Goal: Information Seeking & Learning: Learn about a topic

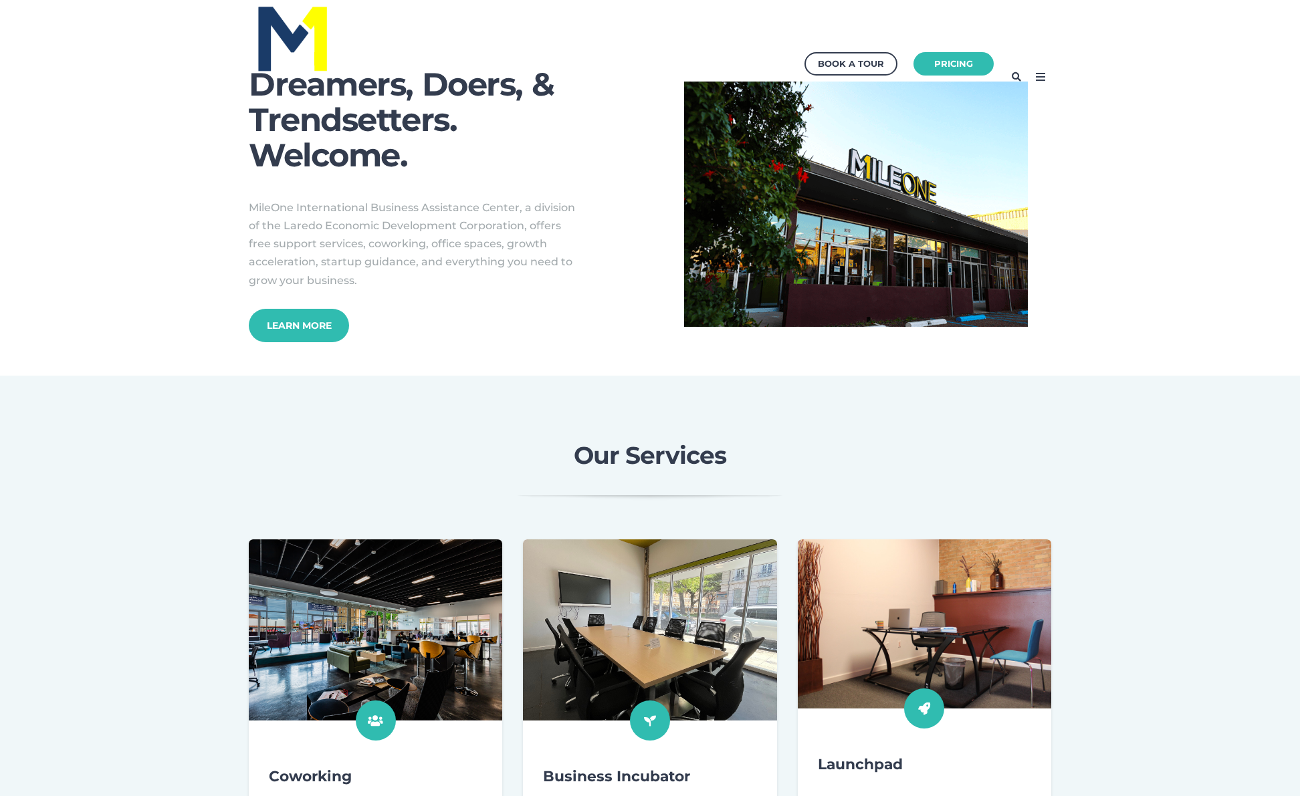
click at [177, 226] on div "Dreamers, Doers, & Trendsetters. Welcome. MileOne International Business Assist…" at bounding box center [650, 205] width 1300 height 276
click at [257, 276] on div "Dreamers, Doers, & Trendsetters. Welcome. MileOne International Business Assist…" at bounding box center [650, 205] width 843 height 276
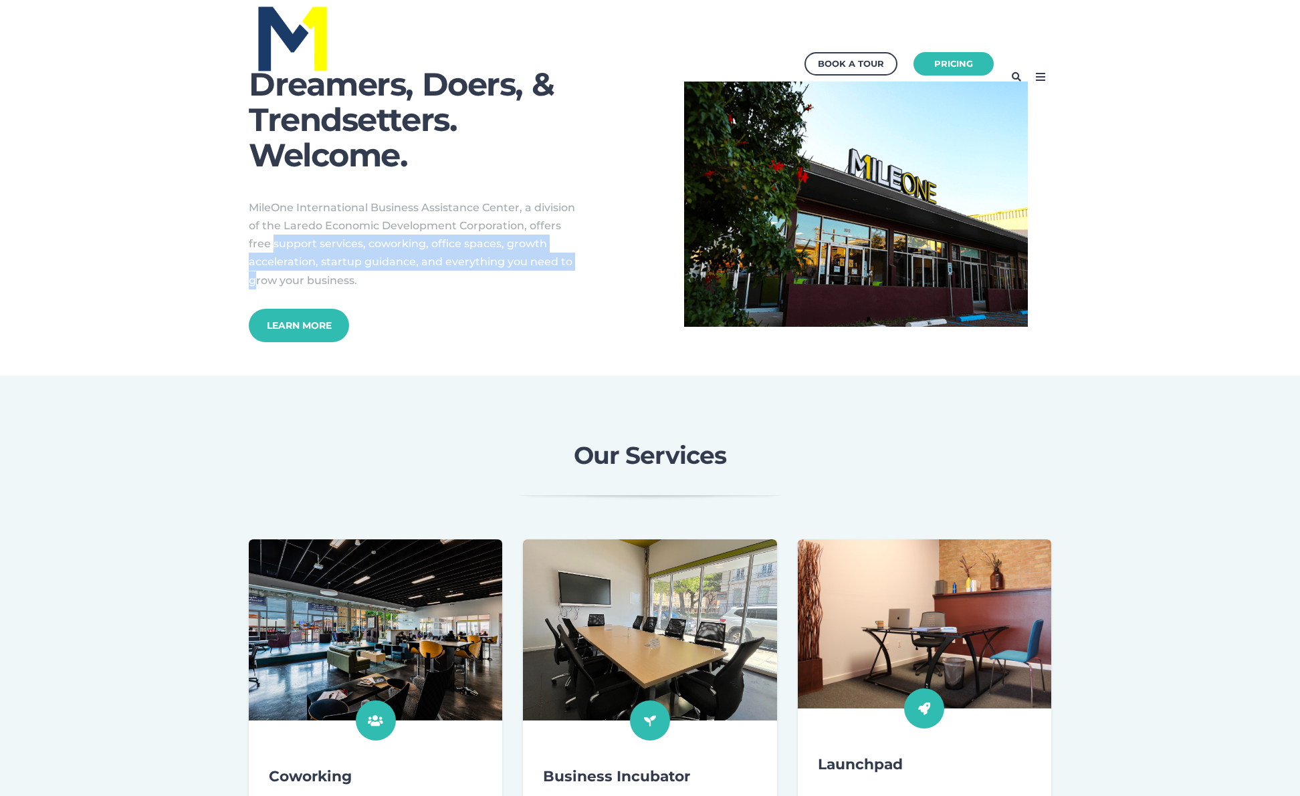
scroll to position [8, 0]
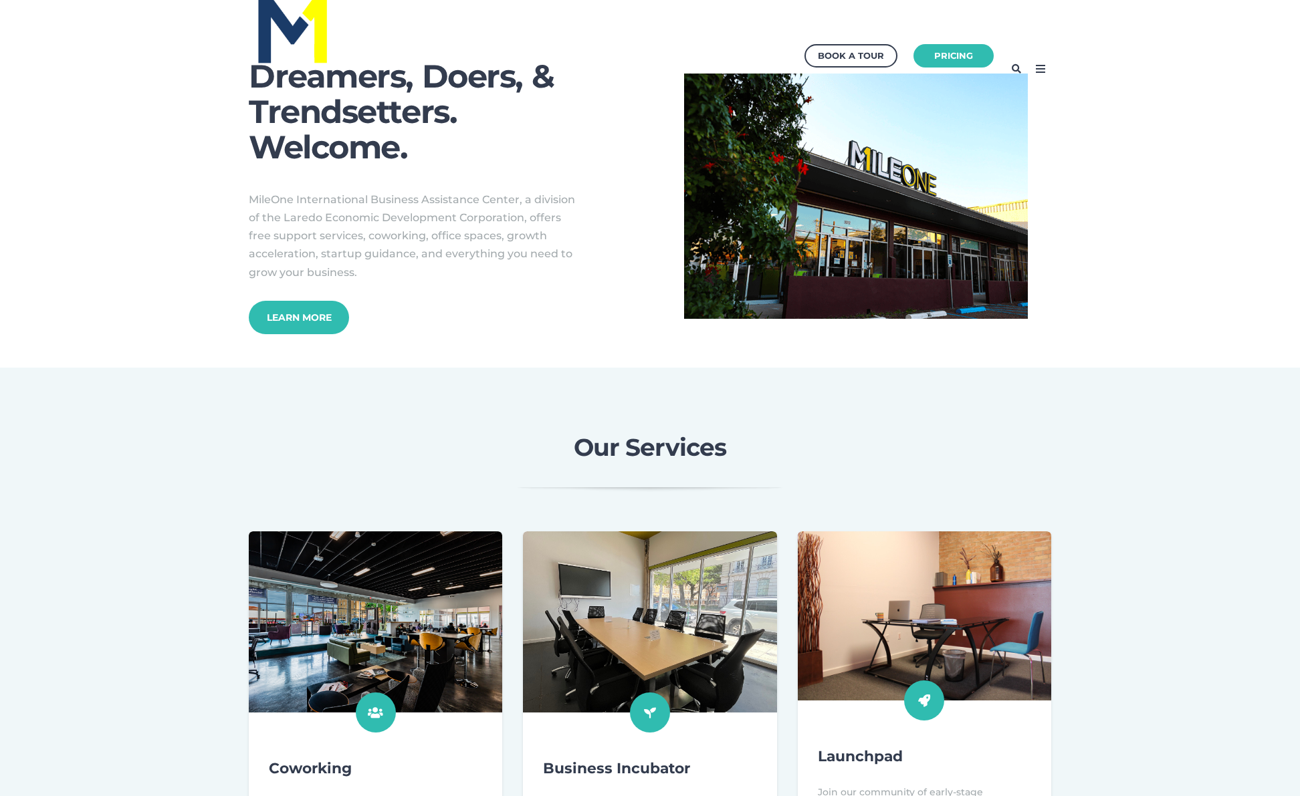
click at [601, 207] on div "MileOne International Business Assistance Center, a division of the Laredo Econ…" at bounding box center [444, 246] width 391 height 110
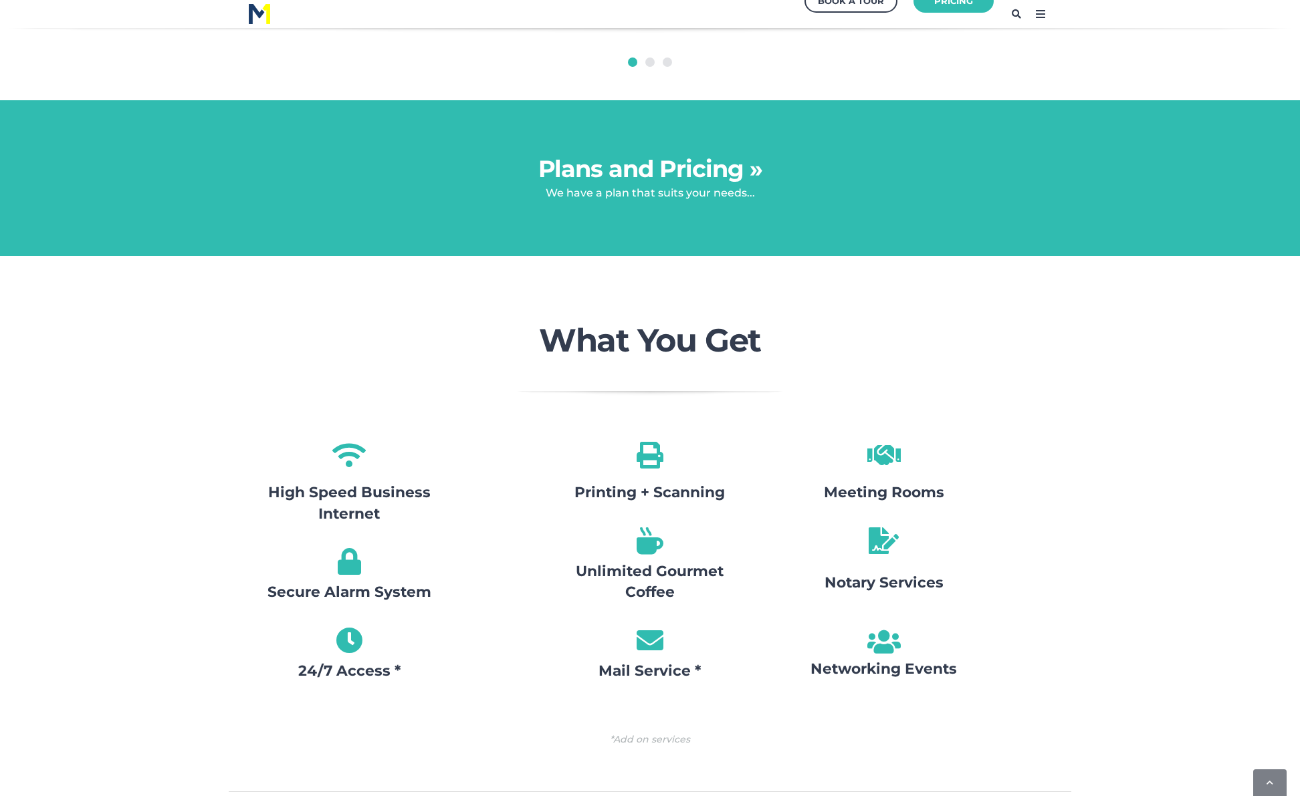
scroll to position [1510, 0]
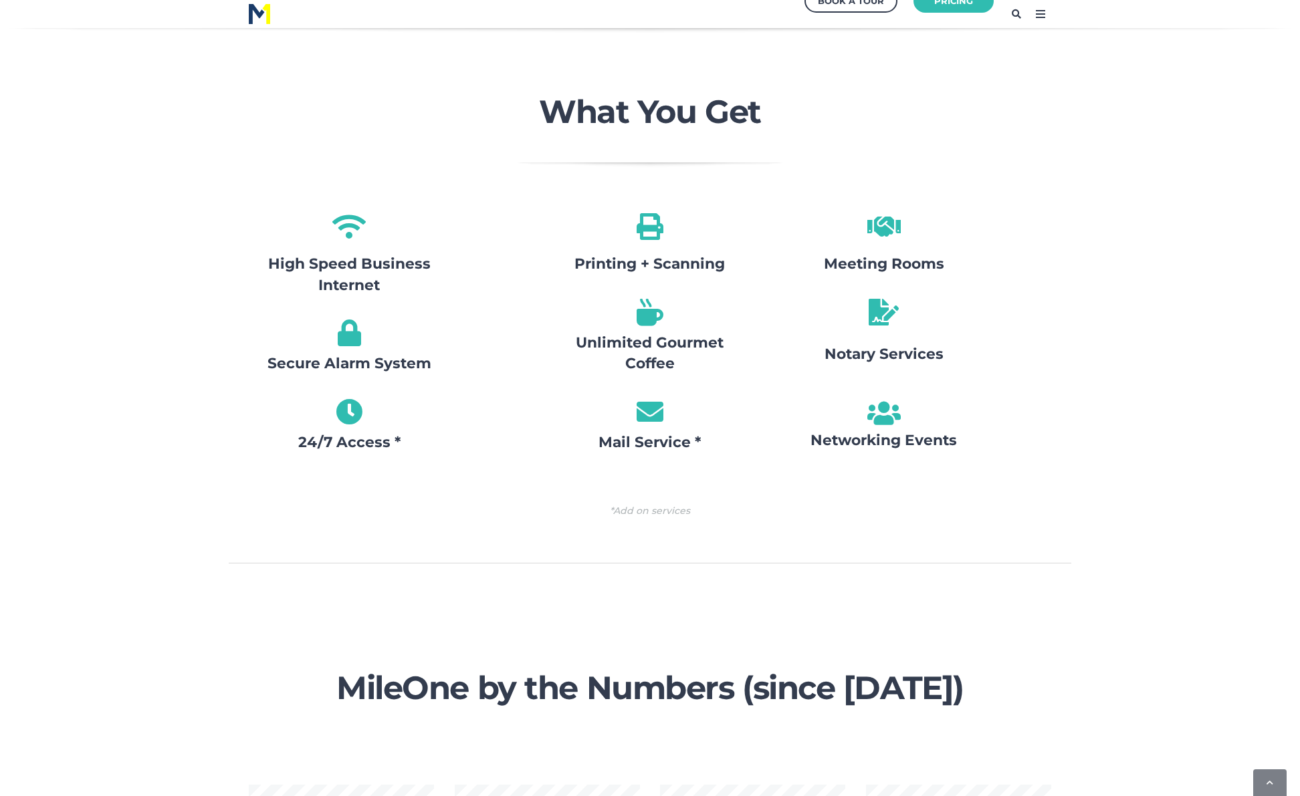
click at [1006, 343] on div "High Speed Business Internet Secure Alarm System 24/7 Access * Printing + Scann…" at bounding box center [650, 371] width 803 height 329
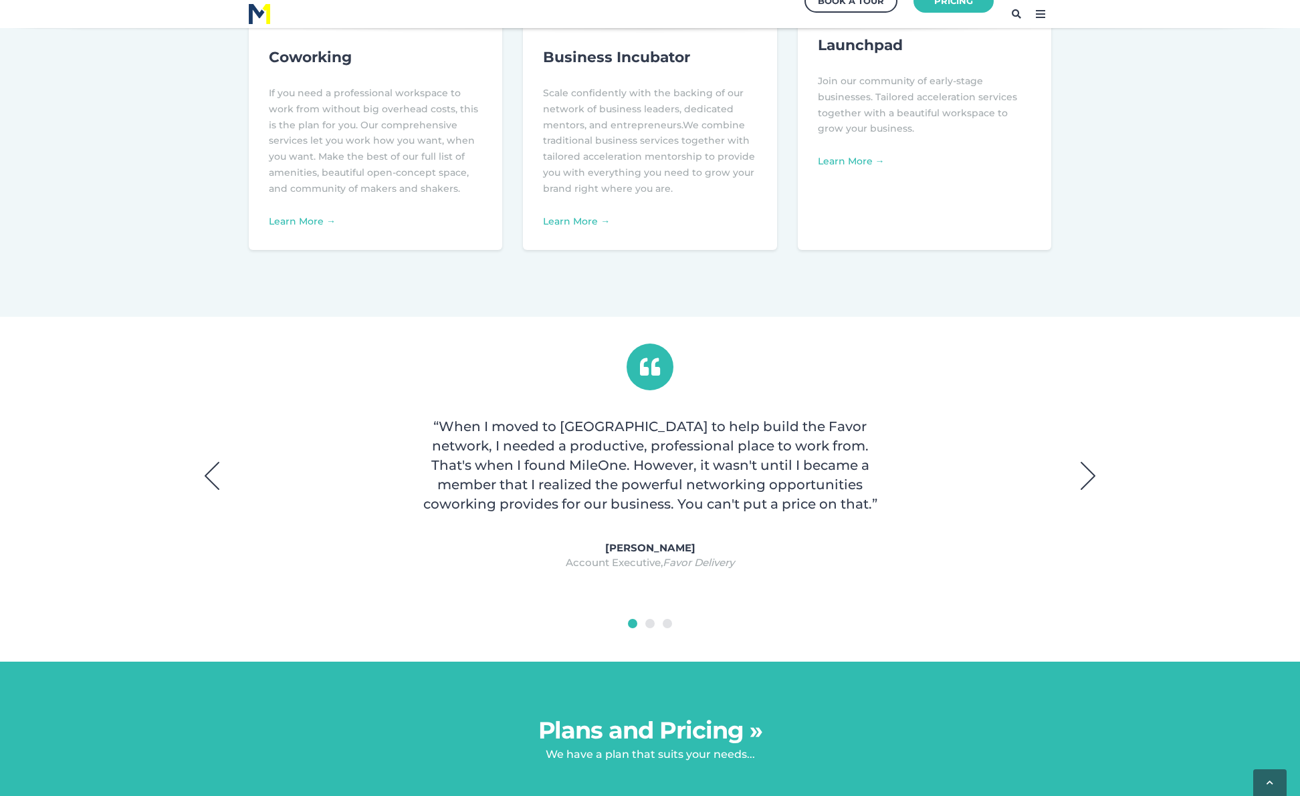
scroll to position [0, 0]
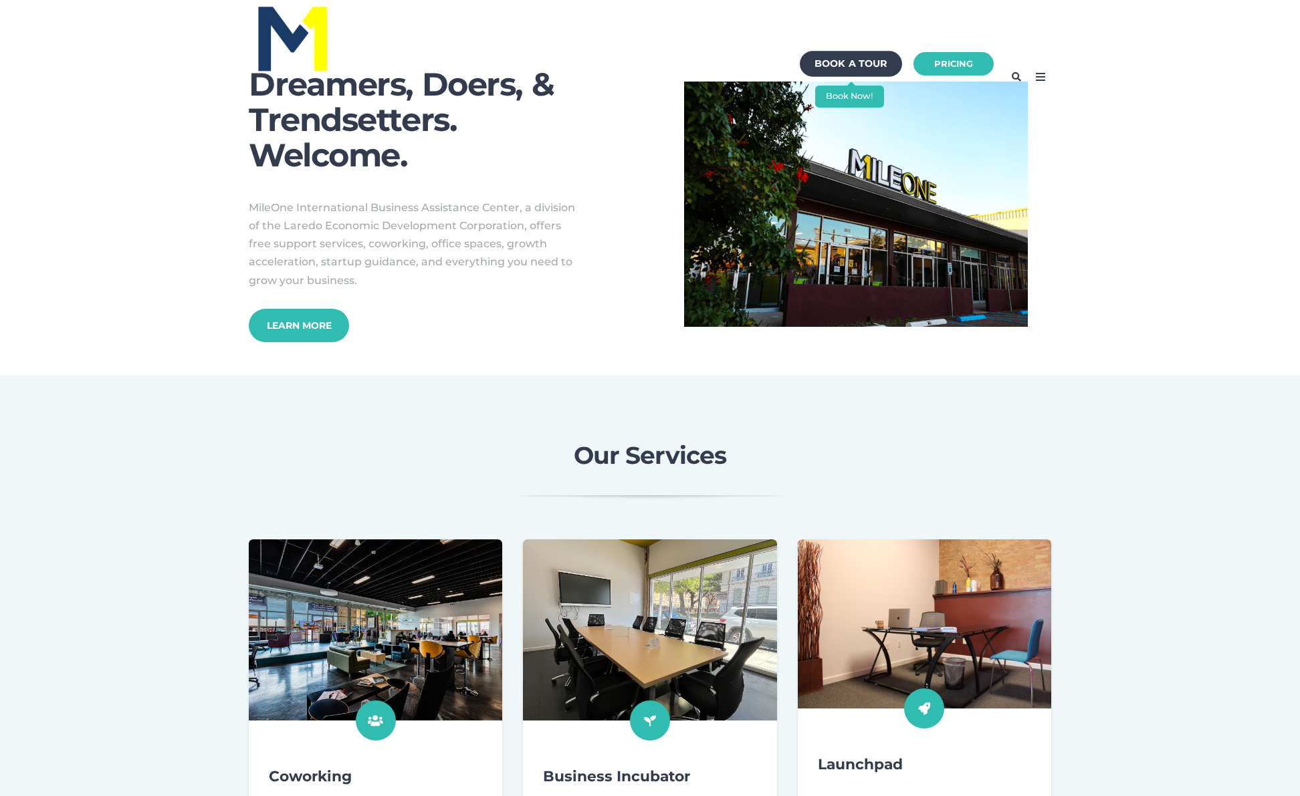
click at [856, 60] on div "Book a Tour" at bounding box center [851, 64] width 73 height 19
click at [1039, 77] on icon at bounding box center [1040, 76] width 21 height 21
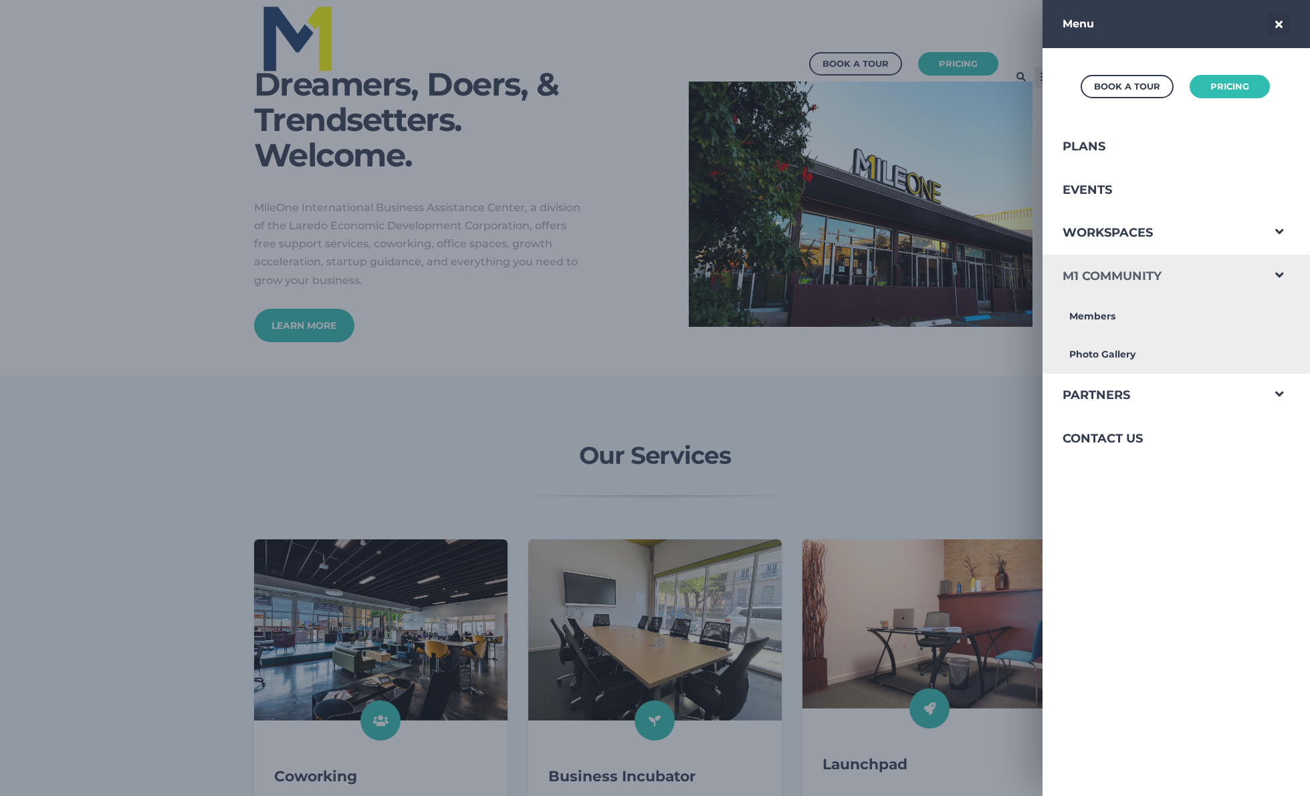
click at [1130, 287] on link "M1 Community" at bounding box center [1152, 276] width 219 height 43
click at [1142, 270] on link "M1 Community" at bounding box center [1152, 276] width 219 height 43
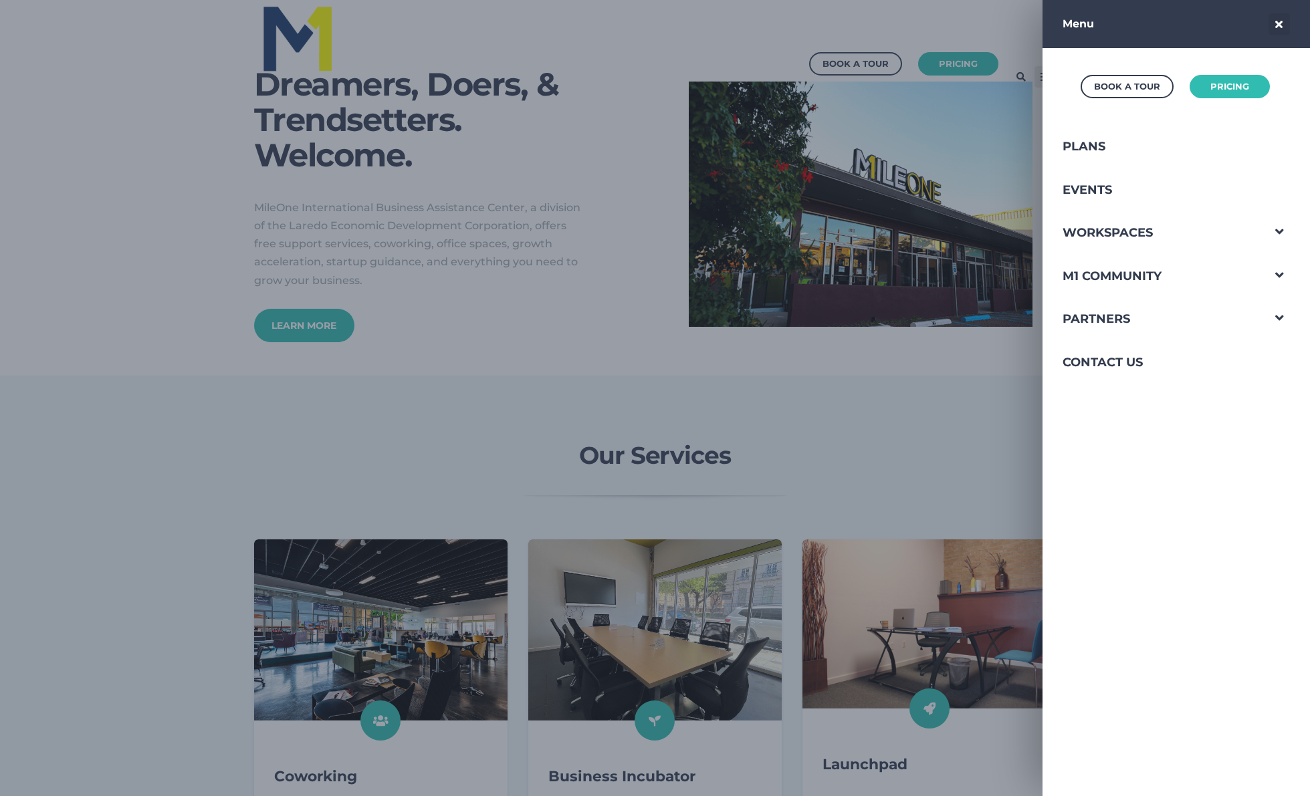
click at [647, 119] on div at bounding box center [655, 398] width 1310 height 796
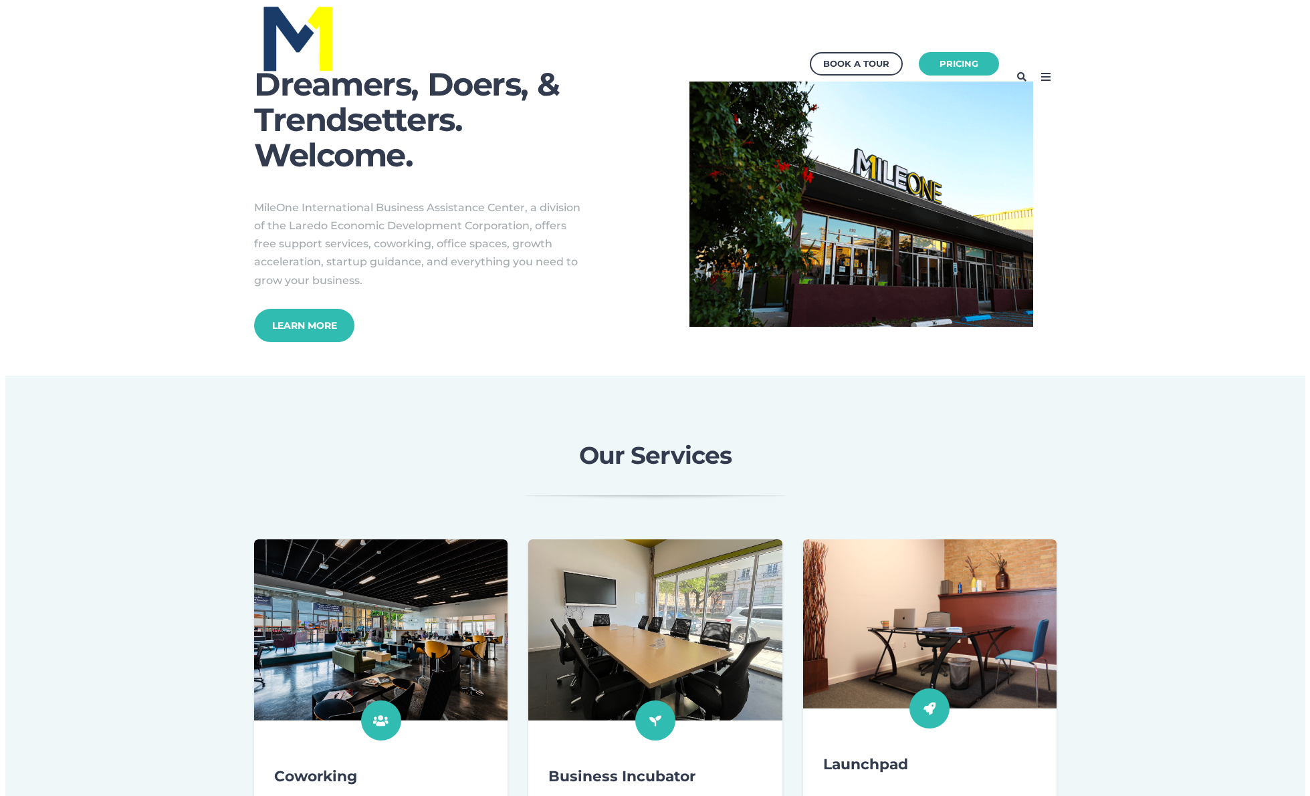
scroll to position [8, 0]
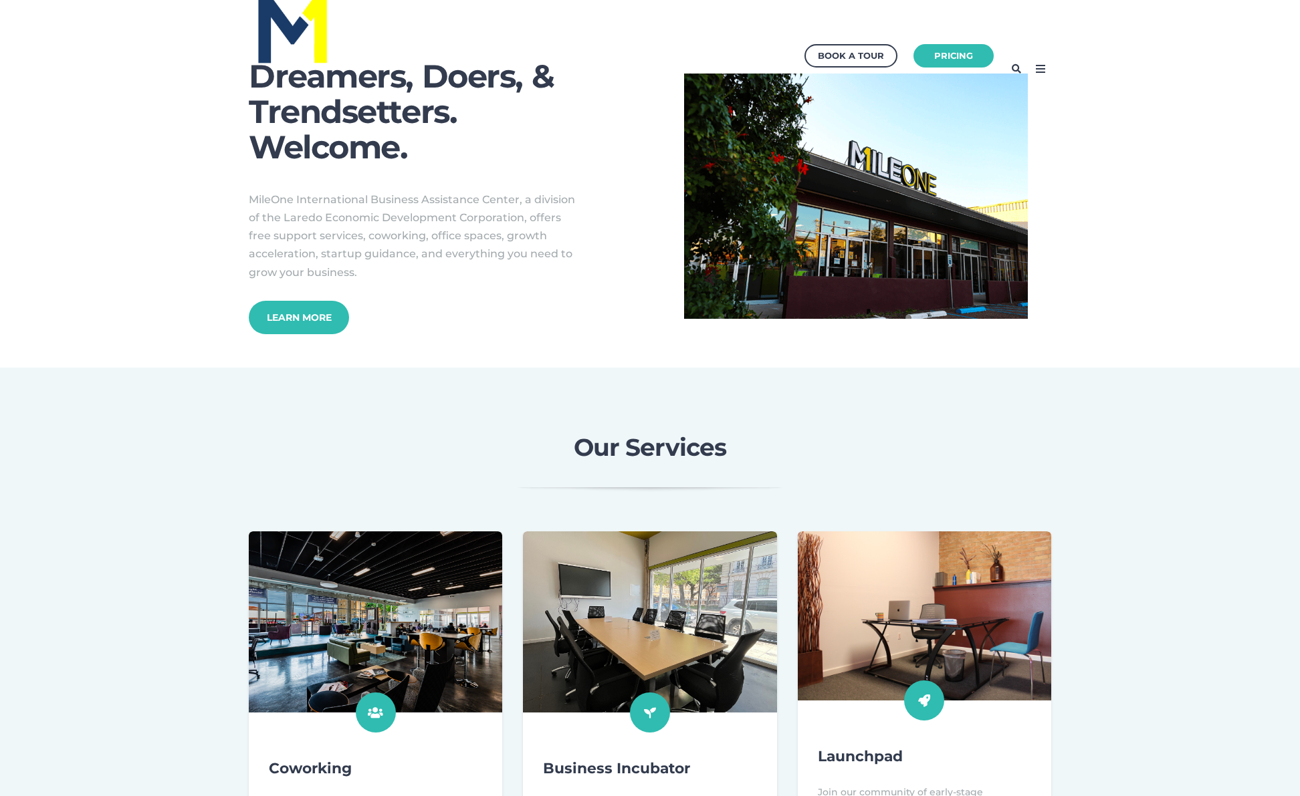
click at [1041, 74] on icon at bounding box center [1040, 68] width 21 height 21
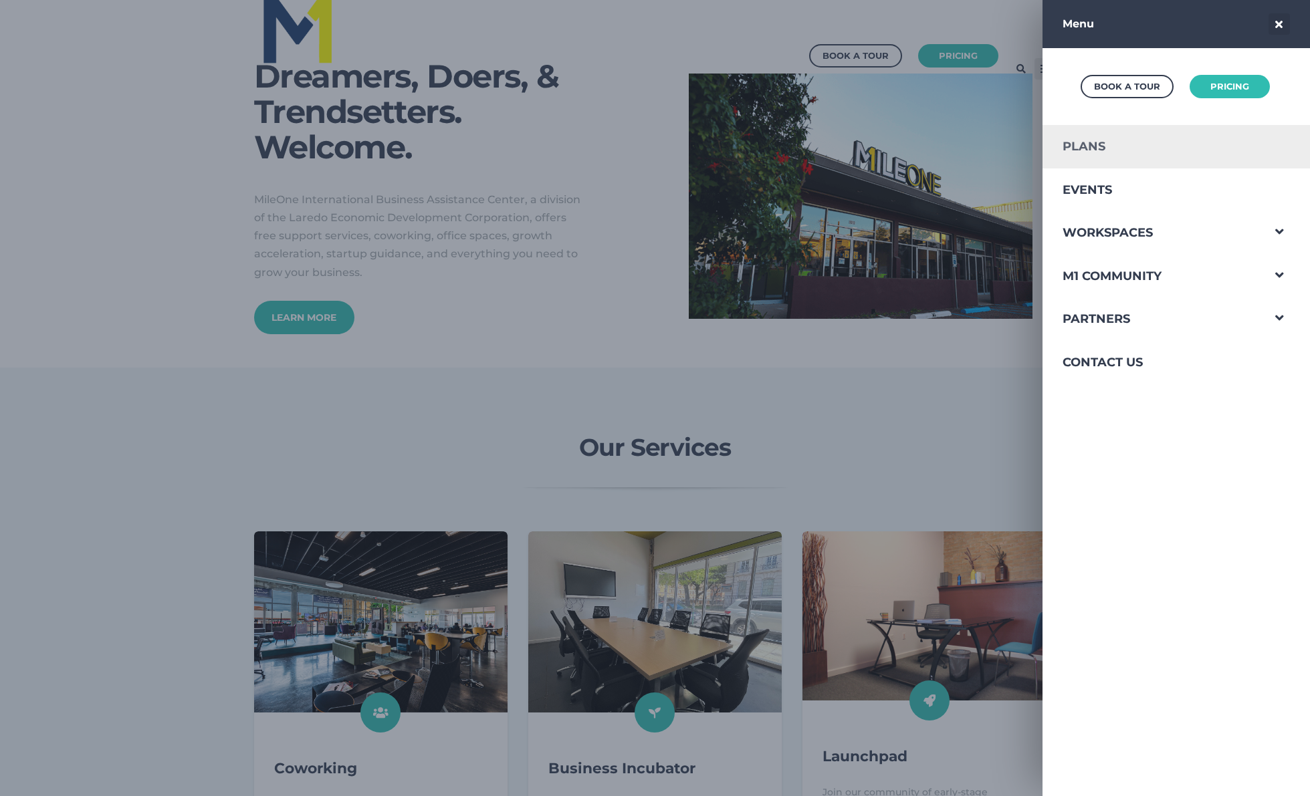
click at [1122, 153] on link "Plans" at bounding box center [1152, 146] width 219 height 43
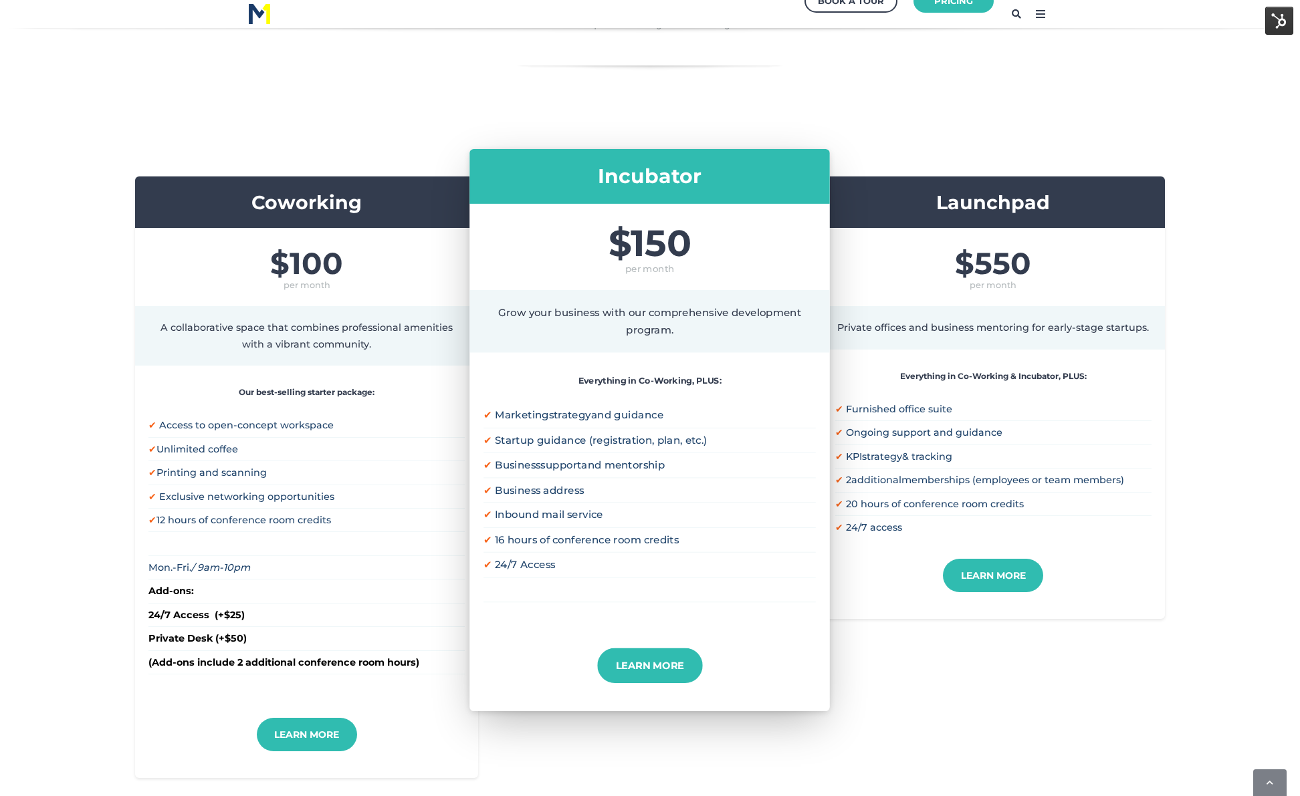
scroll to position [185, 0]
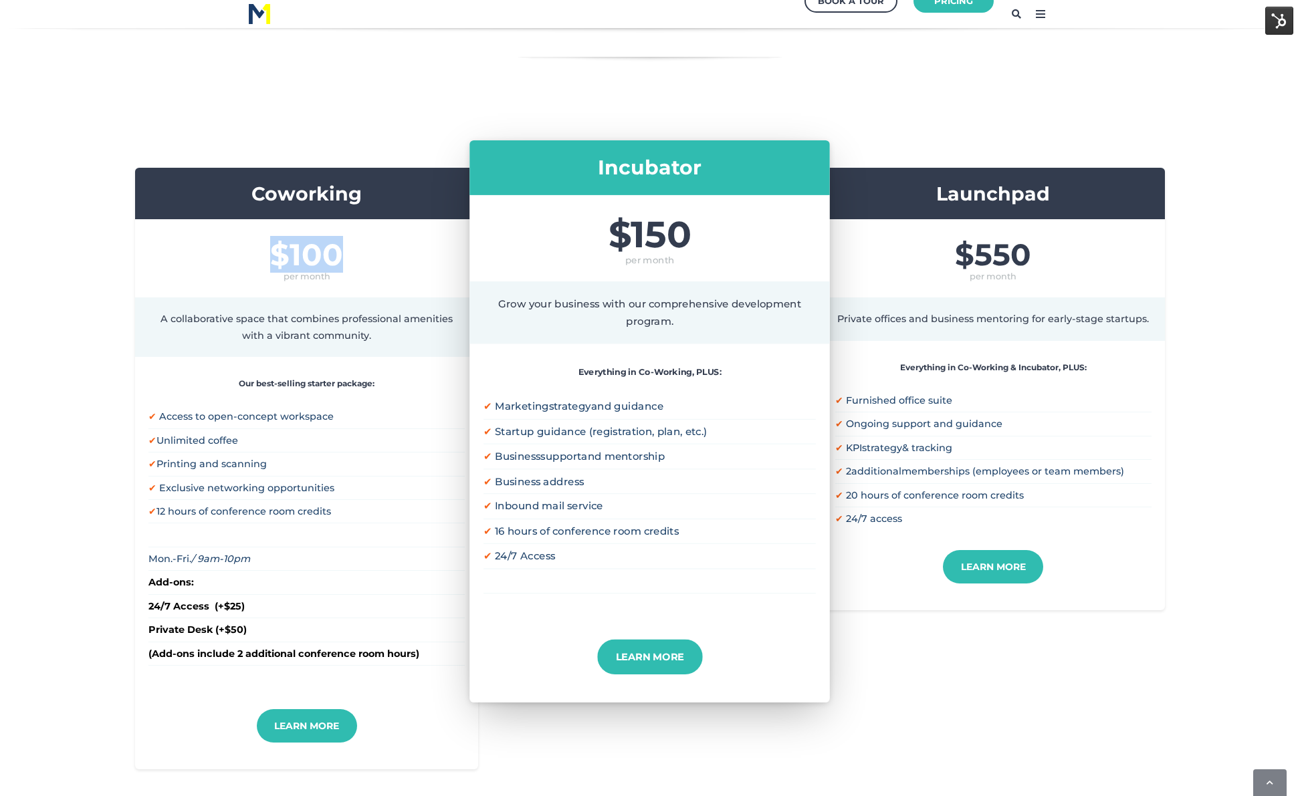
drag, startPoint x: 278, startPoint y: 257, endPoint x: 381, endPoint y: 259, distance: 103.7
click at [381, 259] on span "$100" at bounding box center [306, 254] width 316 height 30
drag, startPoint x: 594, startPoint y: 234, endPoint x: 769, endPoint y: 228, distance: 175.3
click at [769, 228] on span "$150" at bounding box center [650, 234] width 332 height 37
drag, startPoint x: 960, startPoint y: 250, endPoint x: 1087, endPoint y: 250, distance: 127.1
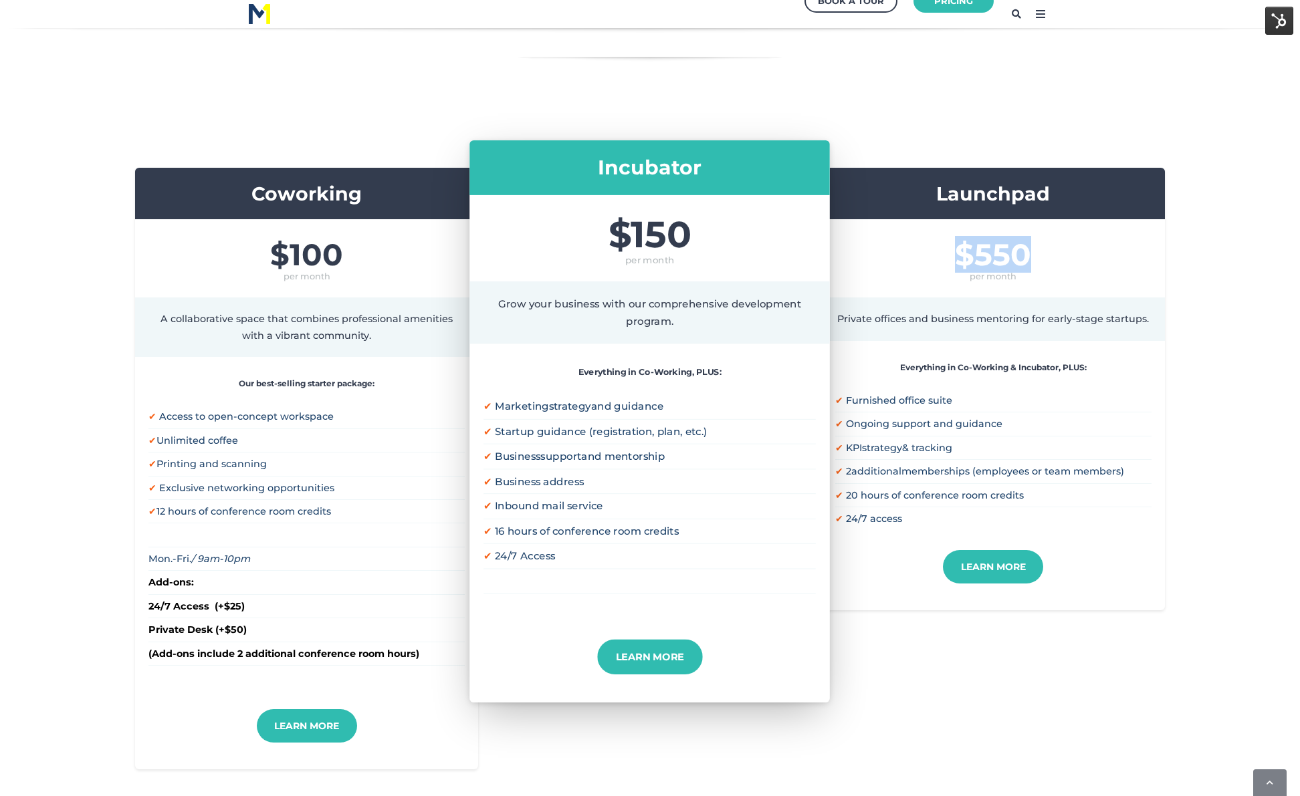
click at [1087, 250] on span "$550" at bounding box center [993, 254] width 316 height 30
click at [1035, 259] on span "$550" at bounding box center [993, 254] width 316 height 30
drag, startPoint x: 1035, startPoint y: 259, endPoint x: 954, endPoint y: 262, distance: 80.3
click at [954, 262] on span "$550" at bounding box center [993, 254] width 316 height 30
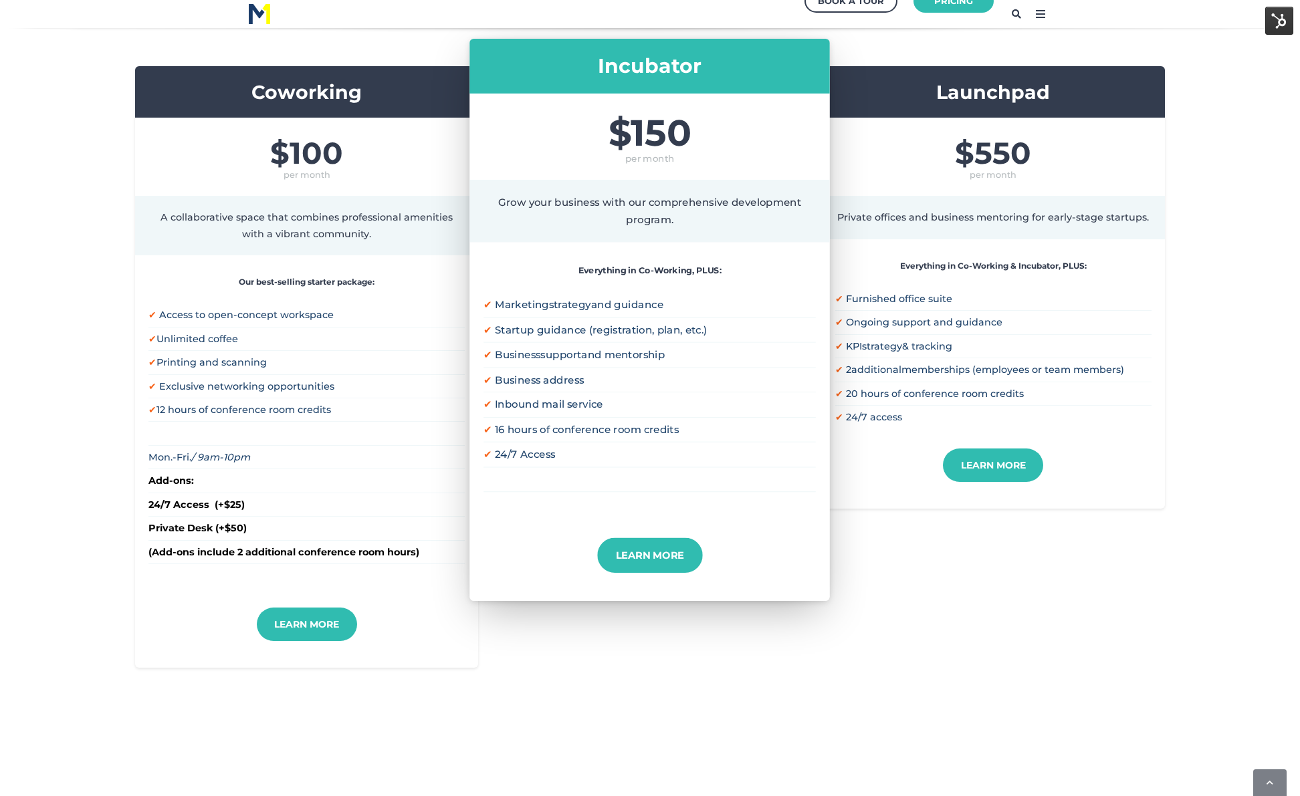
click at [1111, 328] on li "✔ Ongoing support and guidance" at bounding box center [993, 321] width 316 height 23
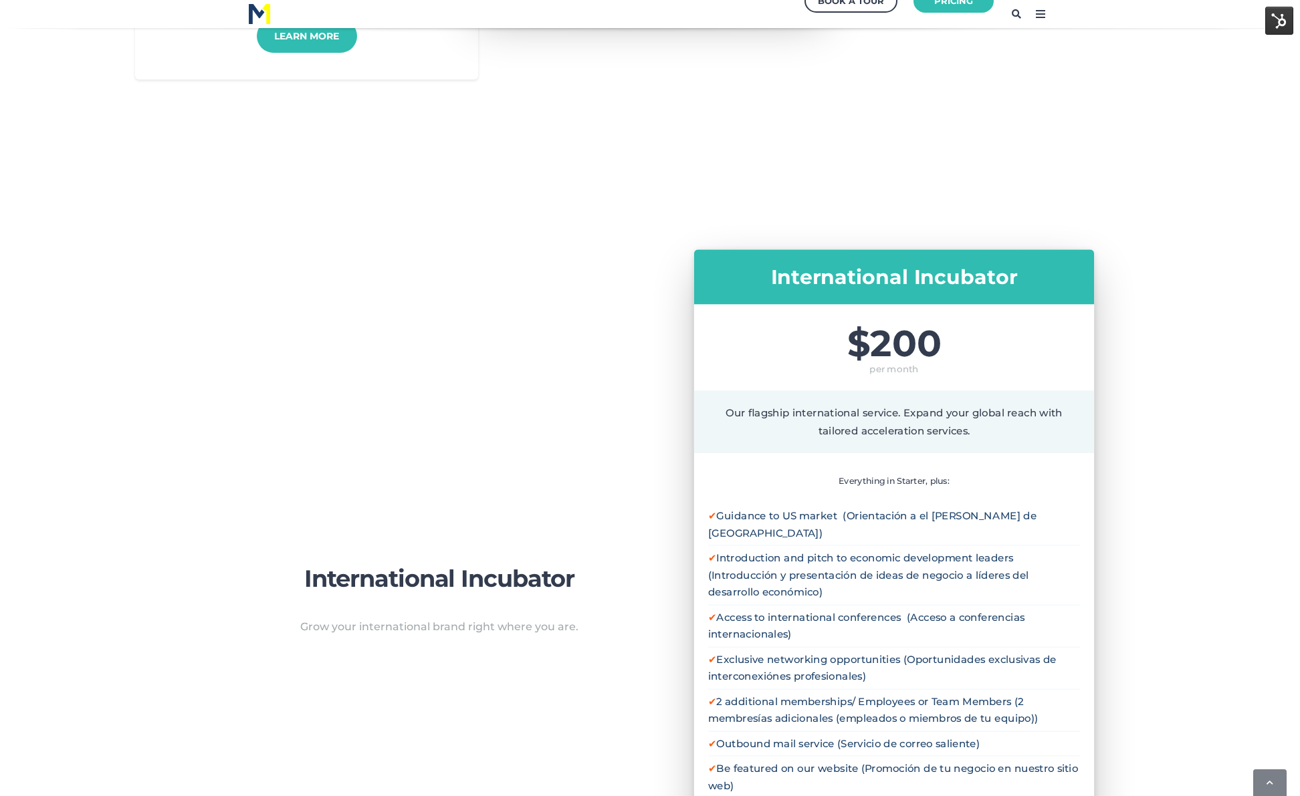
scroll to position [1012, 0]
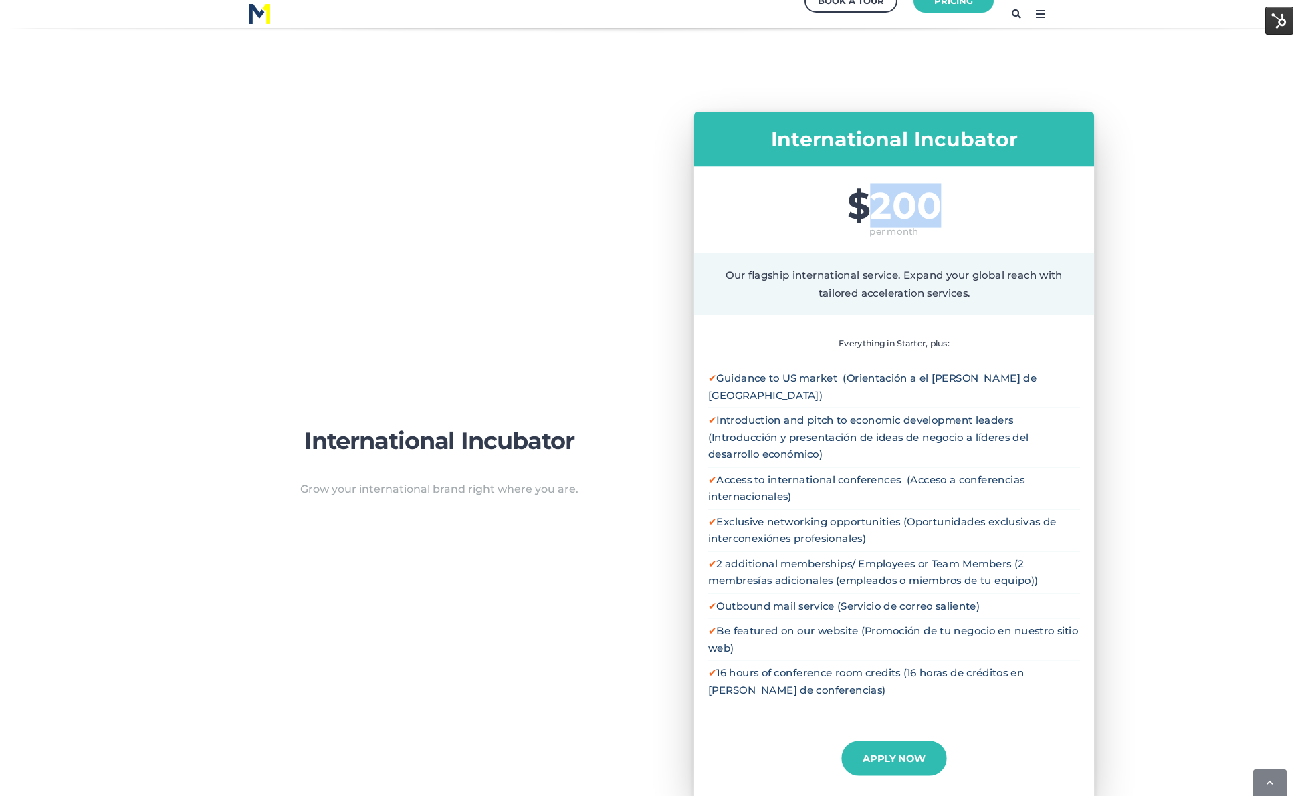
drag, startPoint x: 873, startPoint y: 207, endPoint x: 1008, endPoint y: 214, distance: 135.3
click at [1008, 214] on span "$200" at bounding box center [894, 205] width 372 height 37
click at [1033, 223] on span "$200" at bounding box center [894, 205] width 372 height 37
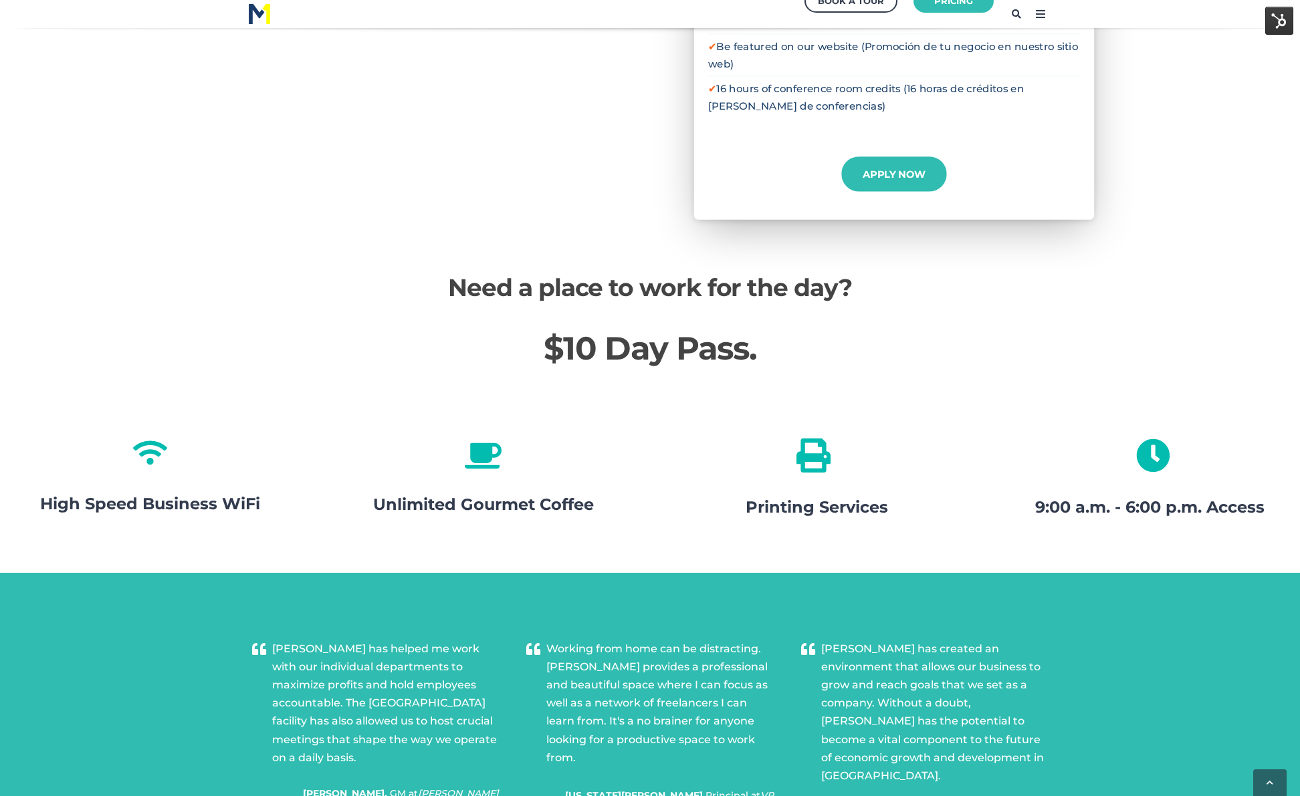
scroll to position [1666, 0]
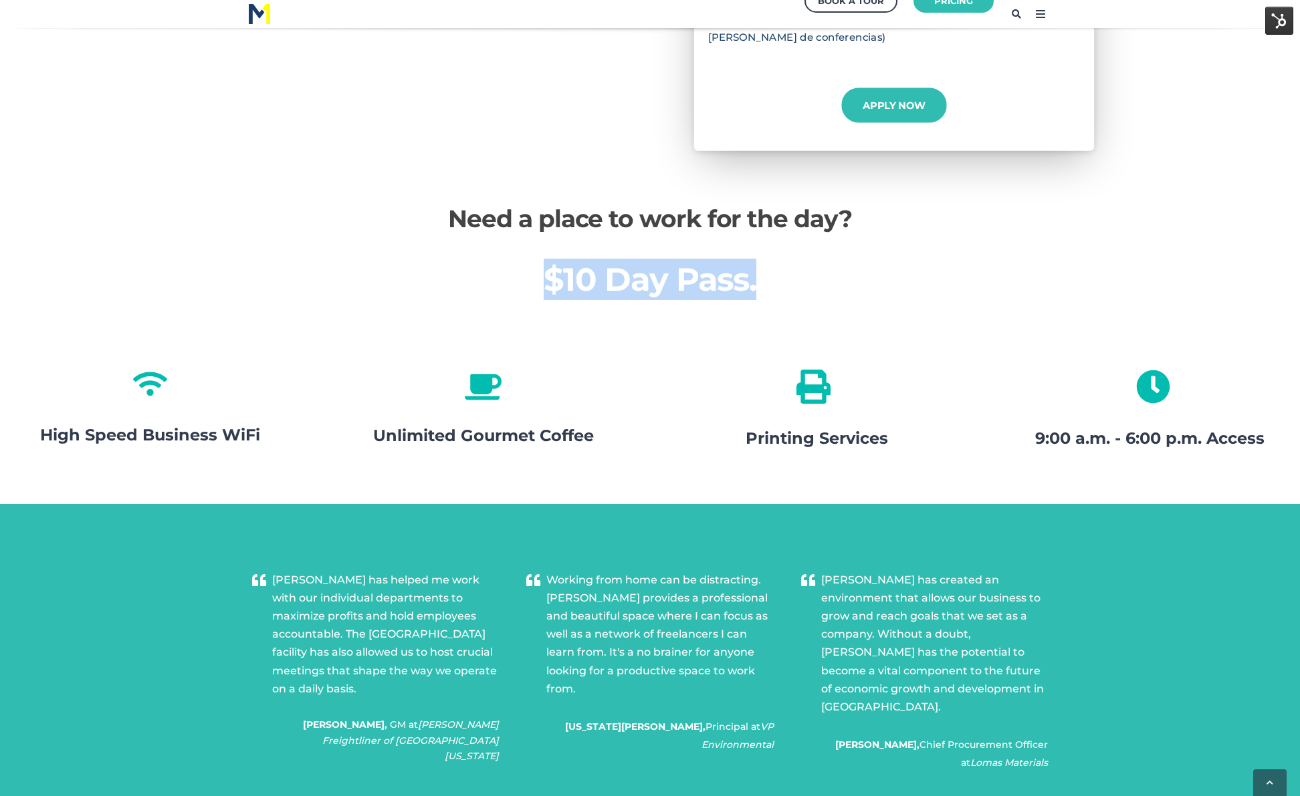
drag, startPoint x: 536, startPoint y: 257, endPoint x: 948, endPoint y: 278, distance: 412.5
click at [948, 278] on h2 "$10 Day Pass." at bounding box center [650, 279] width 1300 height 41
click at [948, 276] on h2 "$10 Day Pass." at bounding box center [650, 279] width 1300 height 41
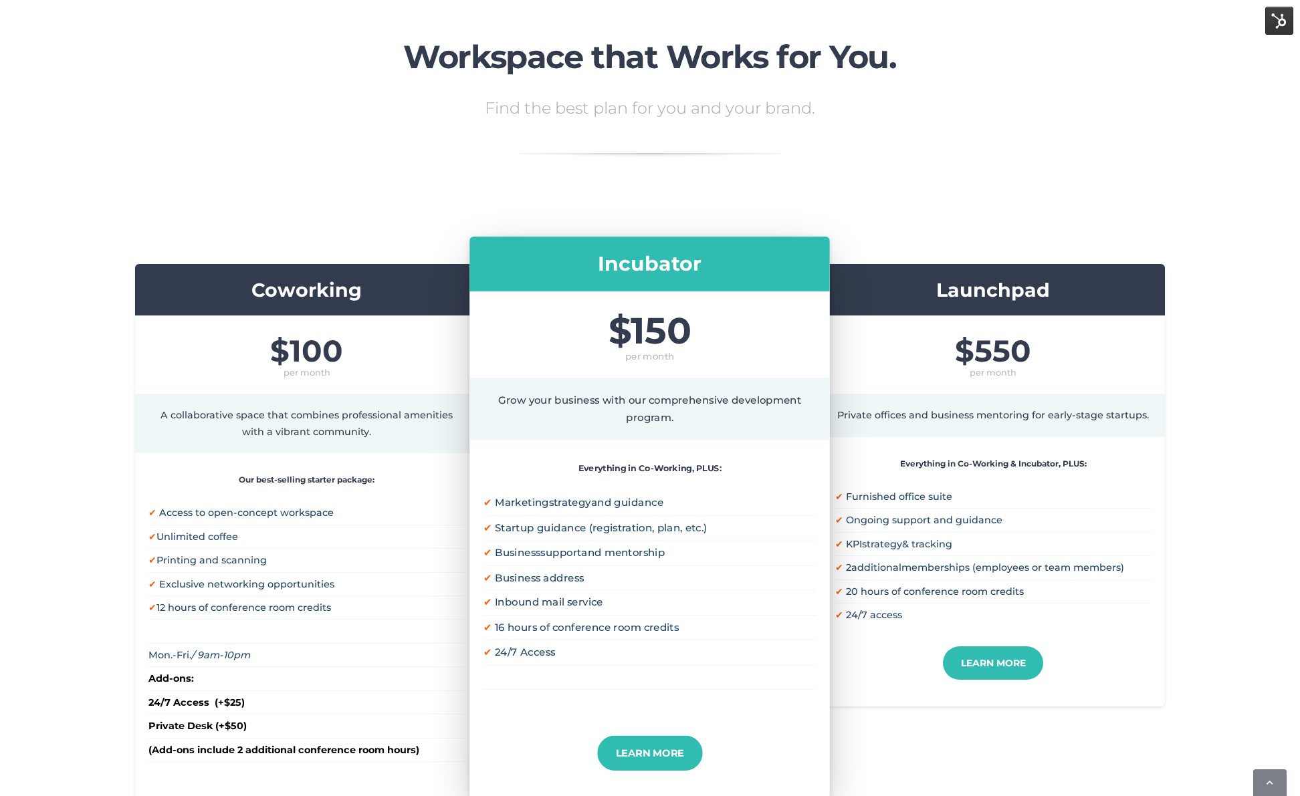
scroll to position [0, 0]
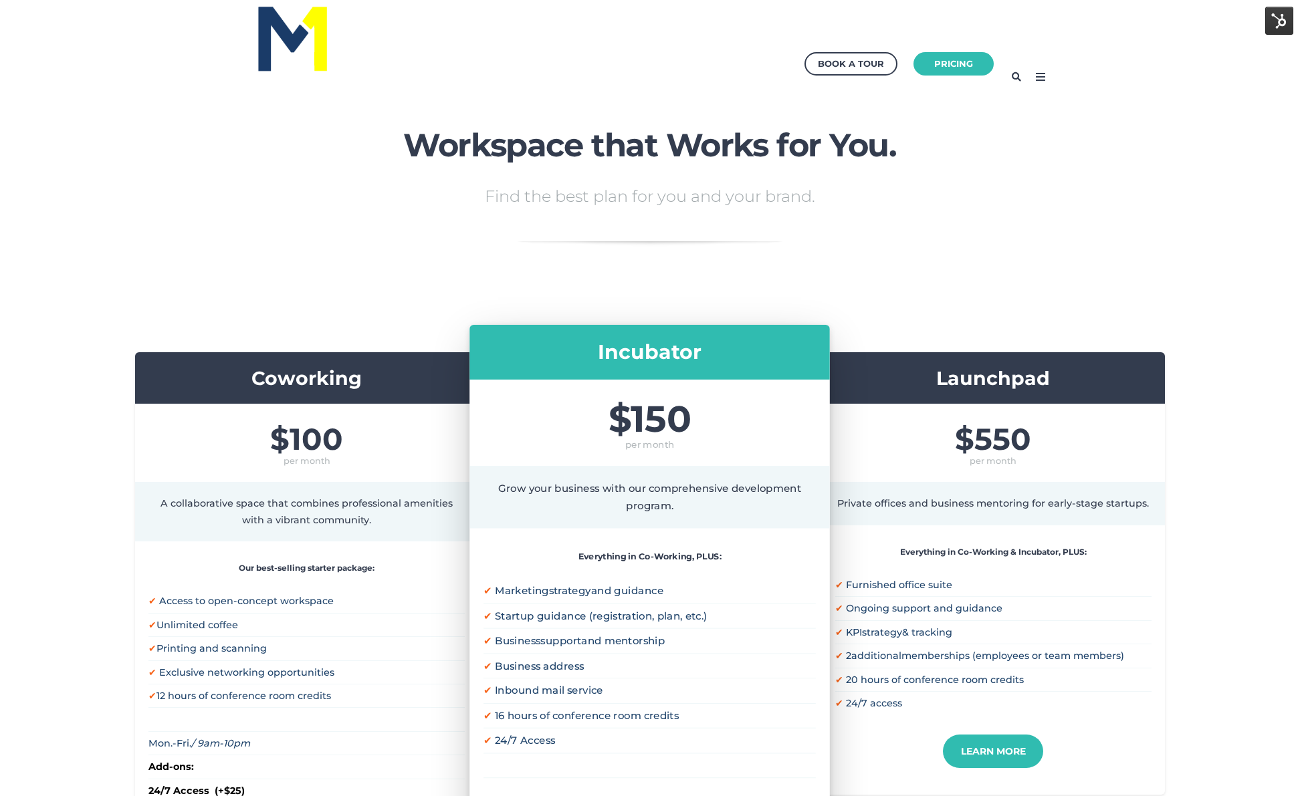
click at [305, 33] on img at bounding box center [292, 38] width 74 height 71
click at [1043, 76] on icon at bounding box center [1040, 76] width 21 height 21
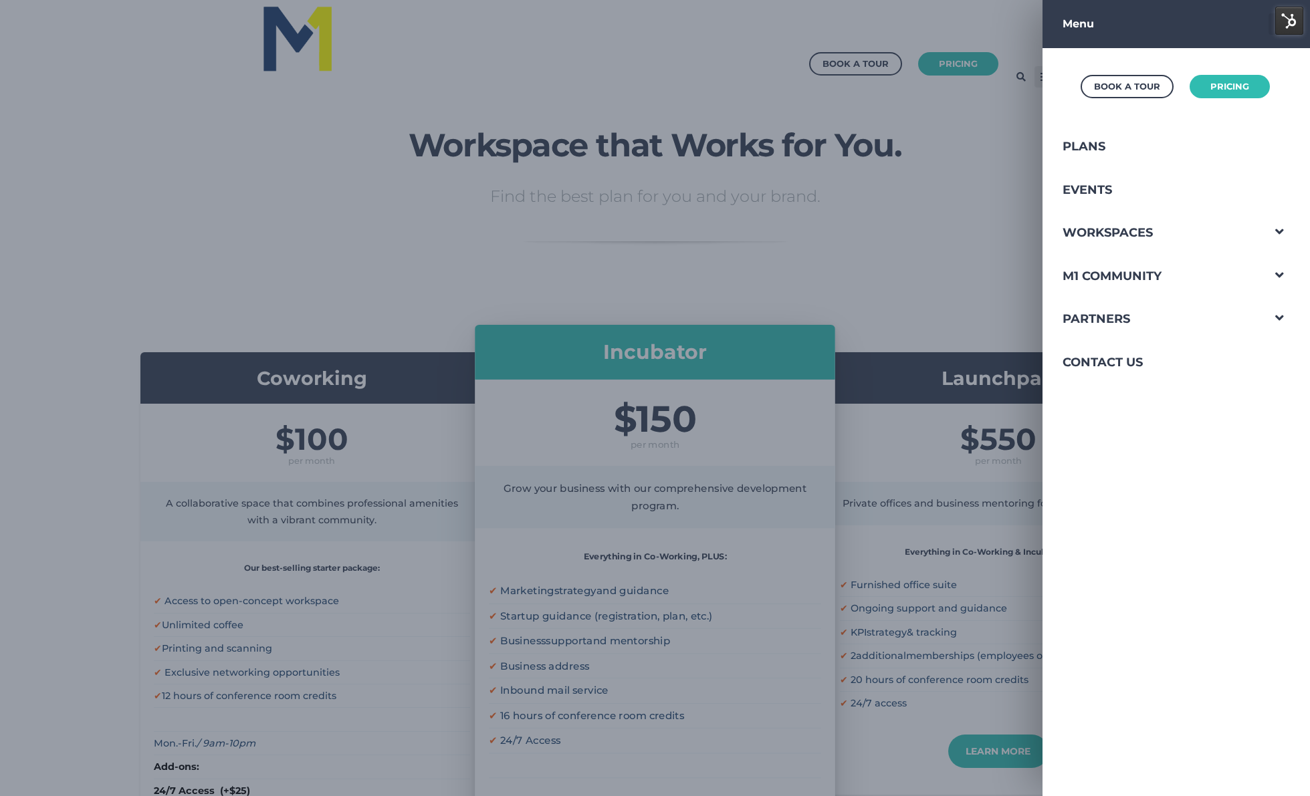
drag, startPoint x: 457, startPoint y: 29, endPoint x: 419, endPoint y: 41, distance: 40.2
click at [447, 35] on div at bounding box center [655, 398] width 1310 height 796
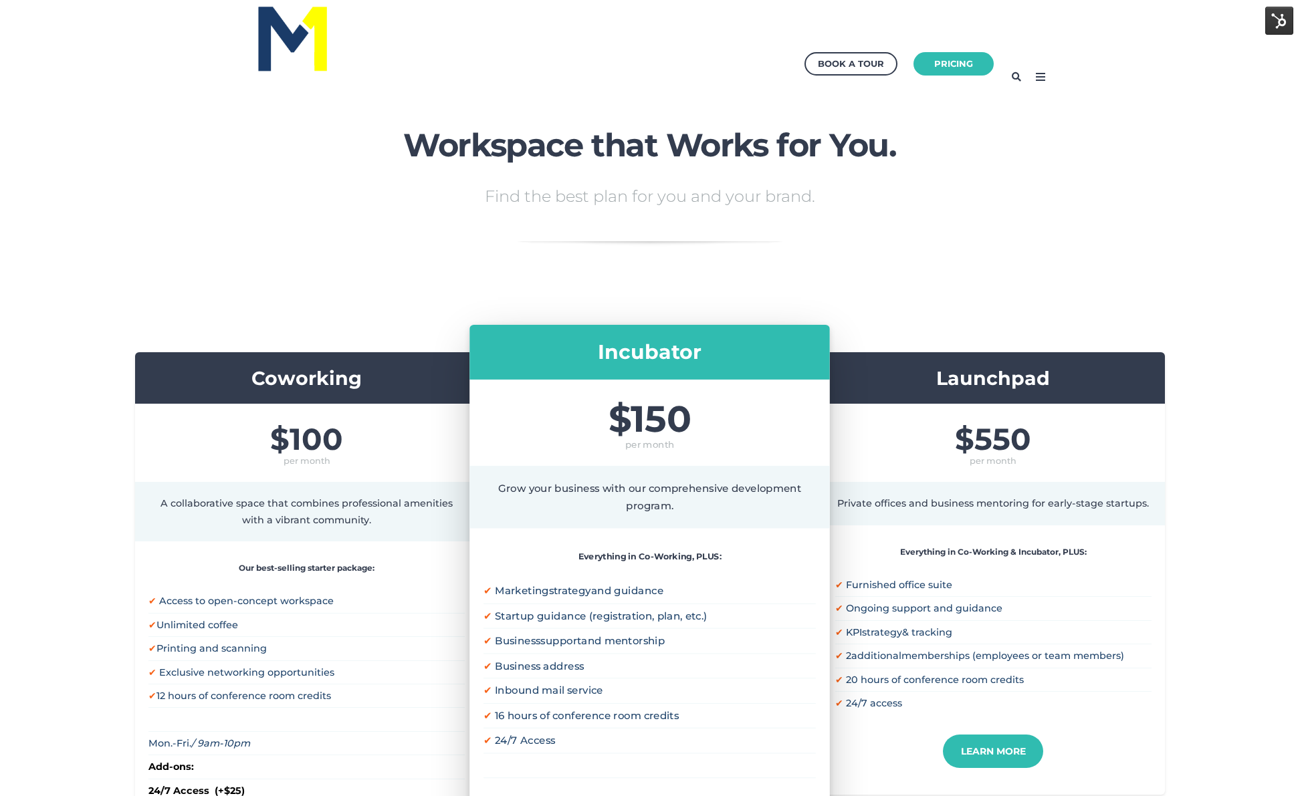
click at [296, 0] on div "Book a Tour Pricing Book a Tour Pricing Menu Book a Tour Pricing Plans Events W…" at bounding box center [650, 0] width 1300 height 0
click at [286, 47] on img at bounding box center [292, 38] width 74 height 71
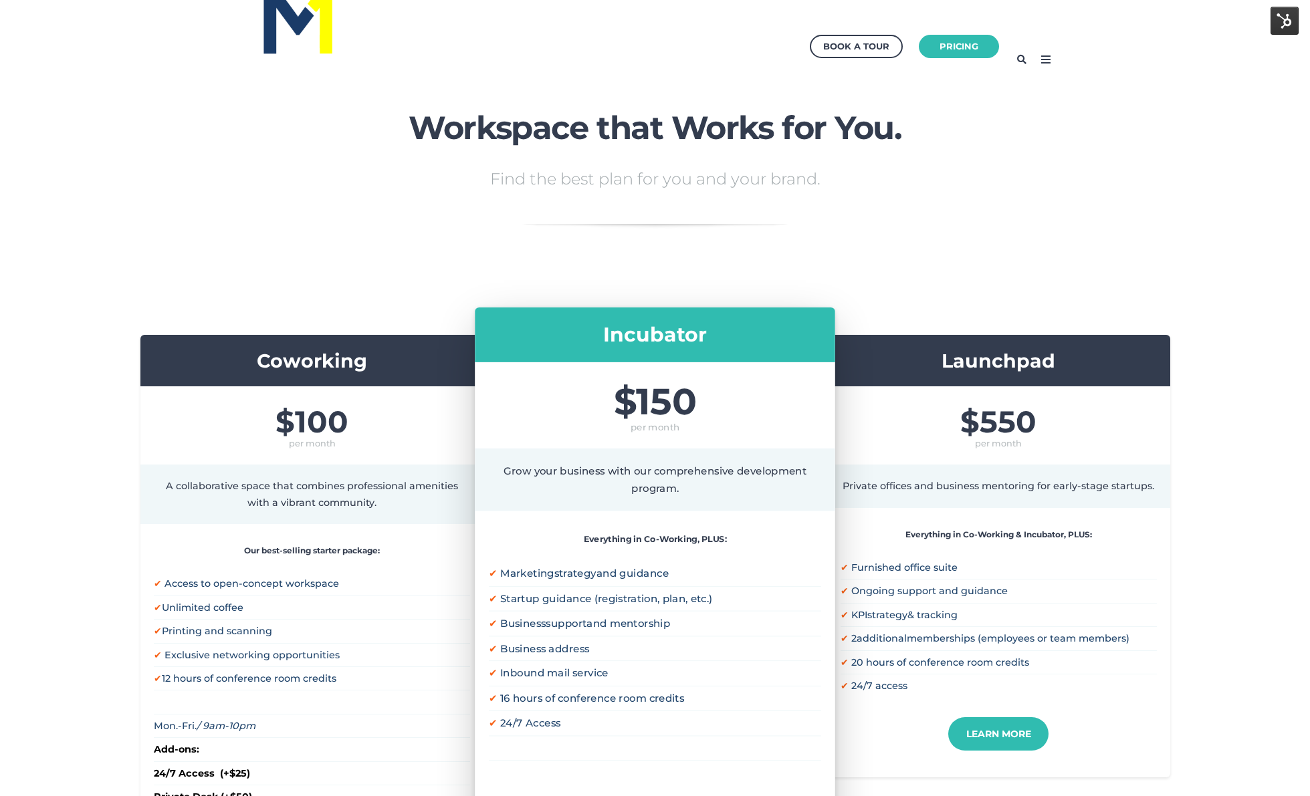
scroll to position [56, 0]
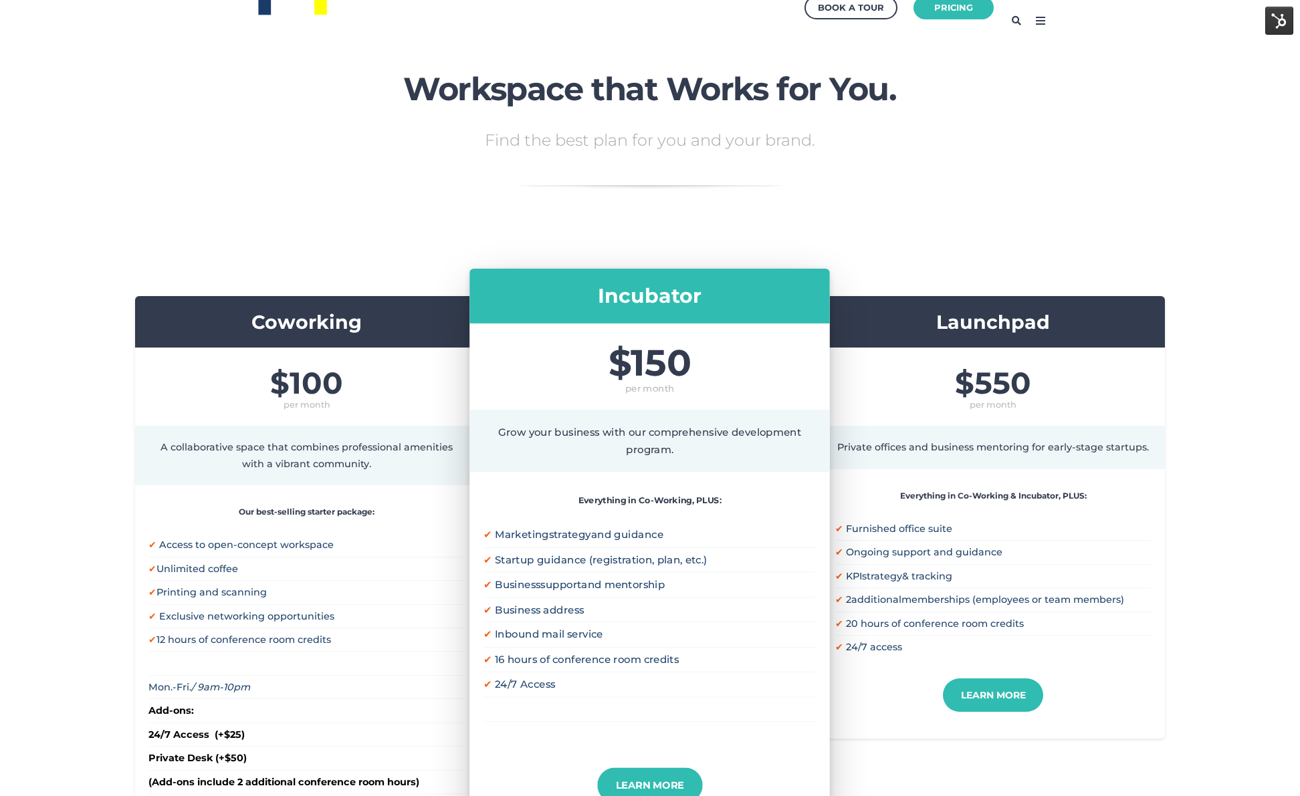
click at [1034, 21] on icon at bounding box center [1040, 20] width 21 height 21
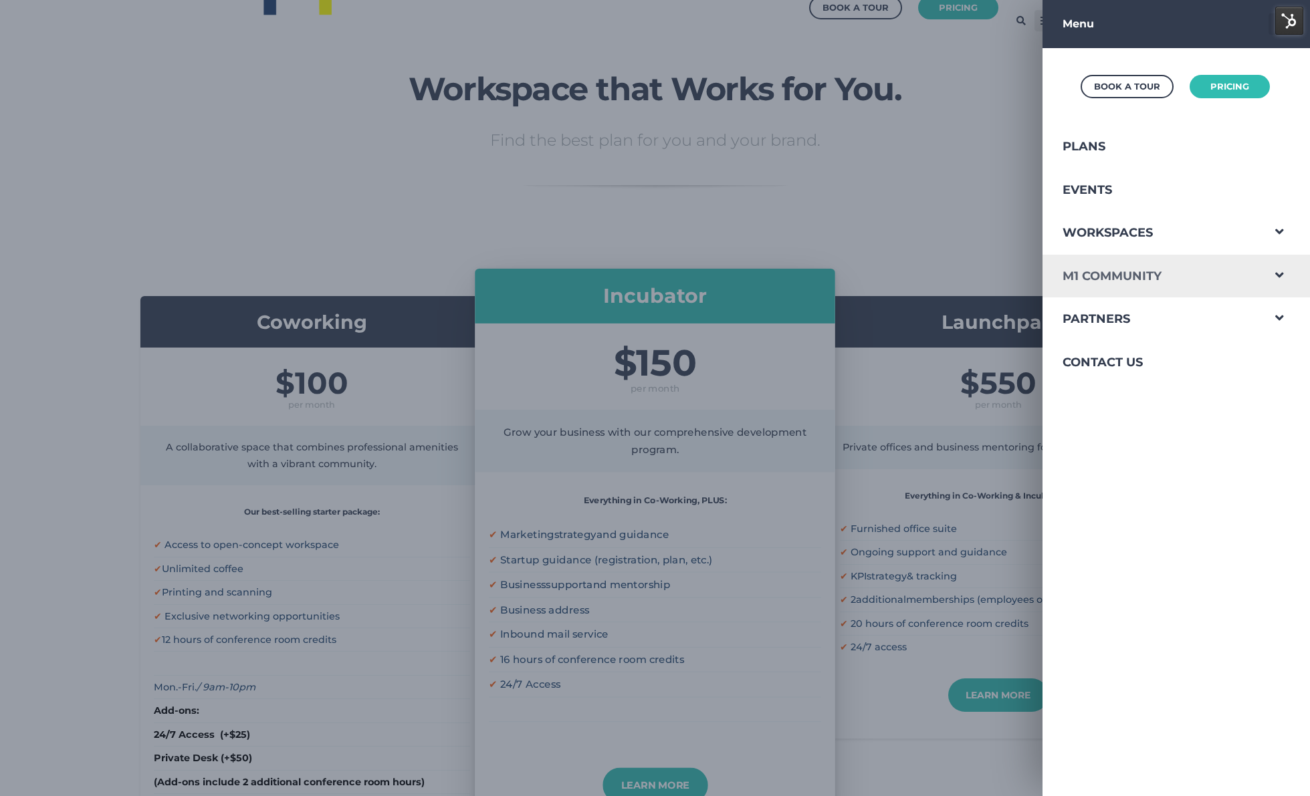
click at [1153, 270] on link "M1 Community" at bounding box center [1152, 276] width 219 height 43
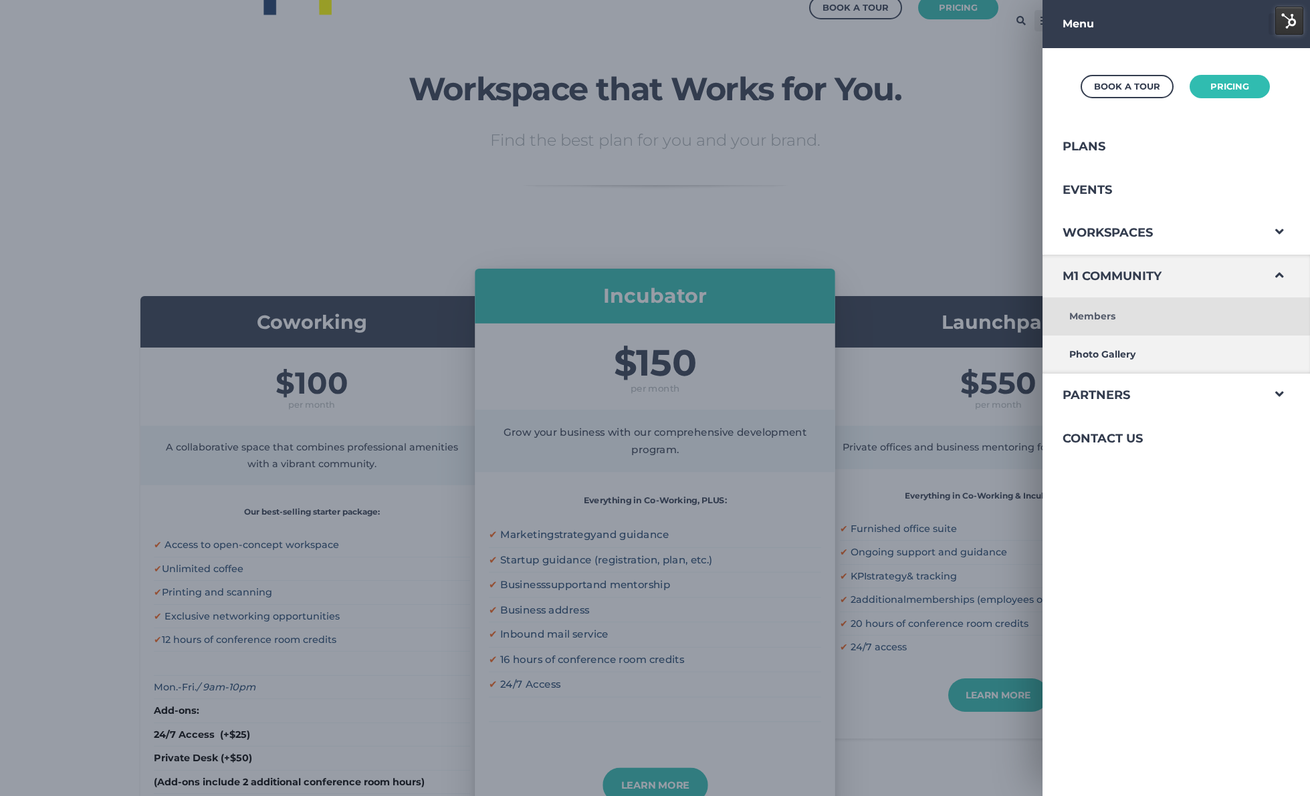
click at [1099, 321] on link "Members" at bounding box center [1152, 317] width 219 height 38
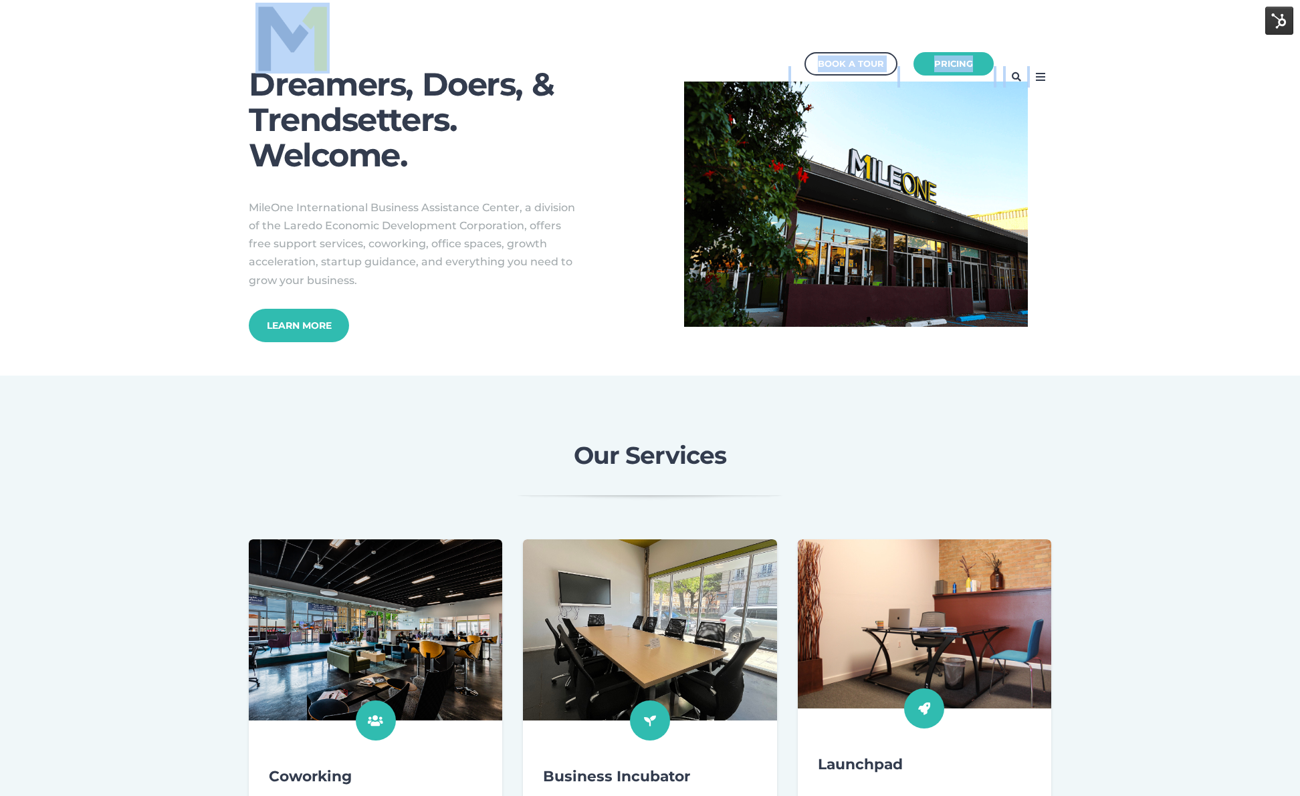
drag, startPoint x: 241, startPoint y: 71, endPoint x: 297, endPoint y: 97, distance: 61.9
click at [441, 107] on div "Book a Tour Pricing" at bounding box center [650, 77] width 843 height 154
click at [274, 98] on span at bounding box center [343, 71] width 188 height 138
drag, startPoint x: 254, startPoint y: 96, endPoint x: 353, endPoint y: 135, distance: 106.3
click at [371, 143] on div "Book a Tour Pricing" at bounding box center [650, 77] width 843 height 154
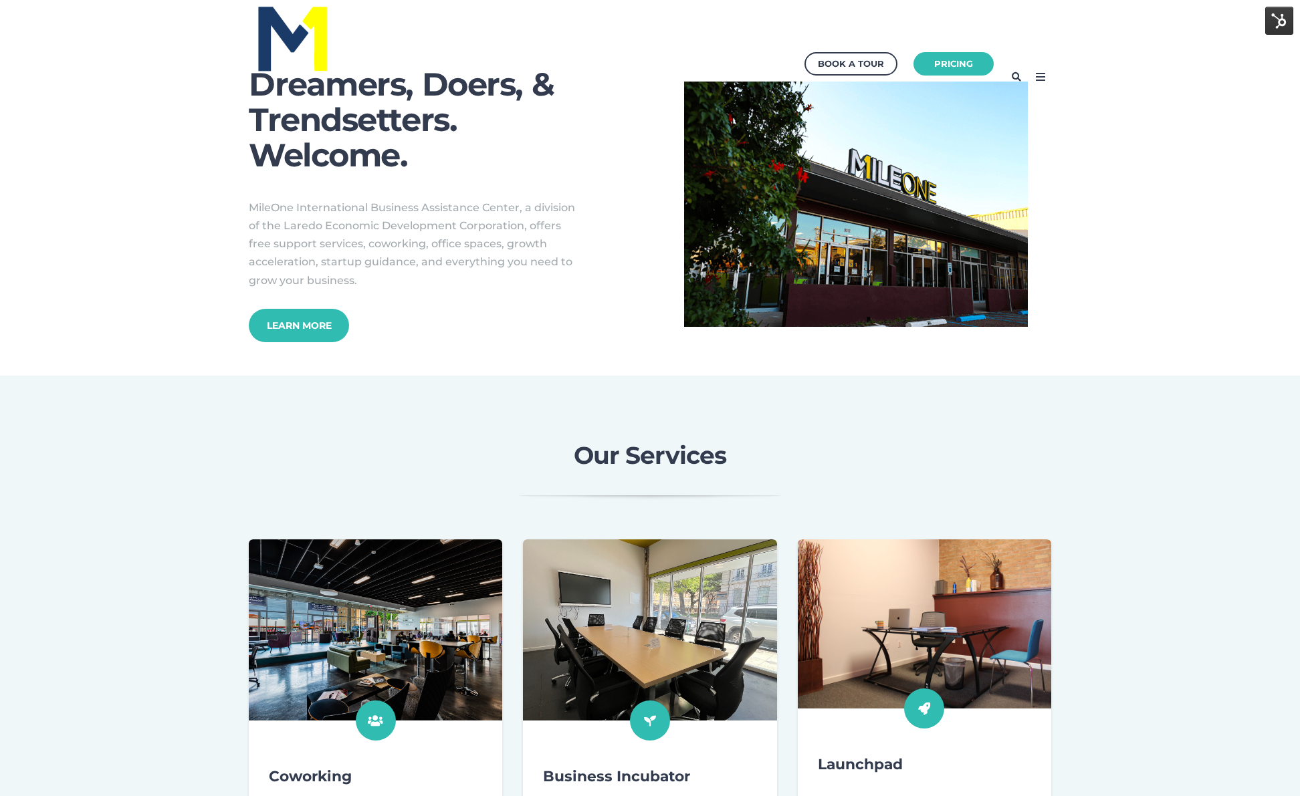
click at [677, 62] on div "Book a Tour Pricing" at bounding box center [650, 76] width 803 height 127
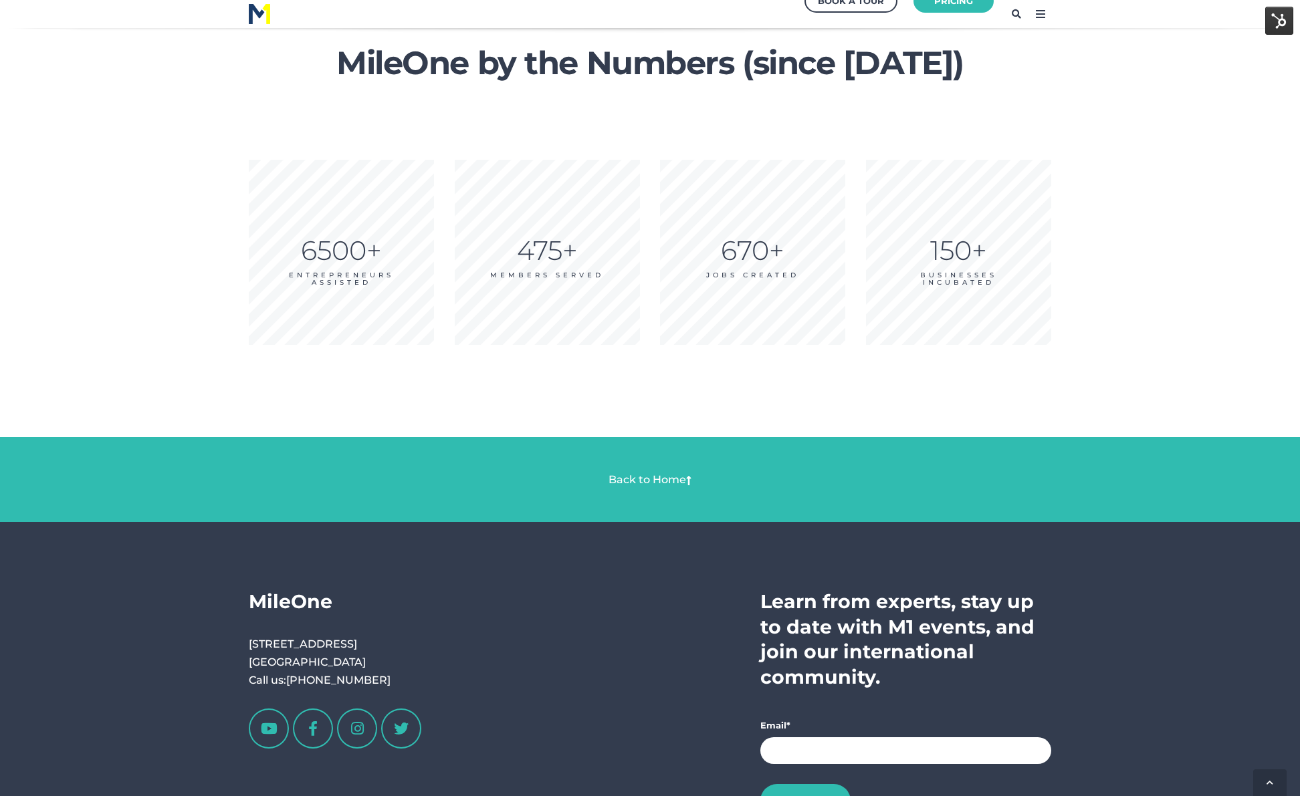
scroll to position [2066, 0]
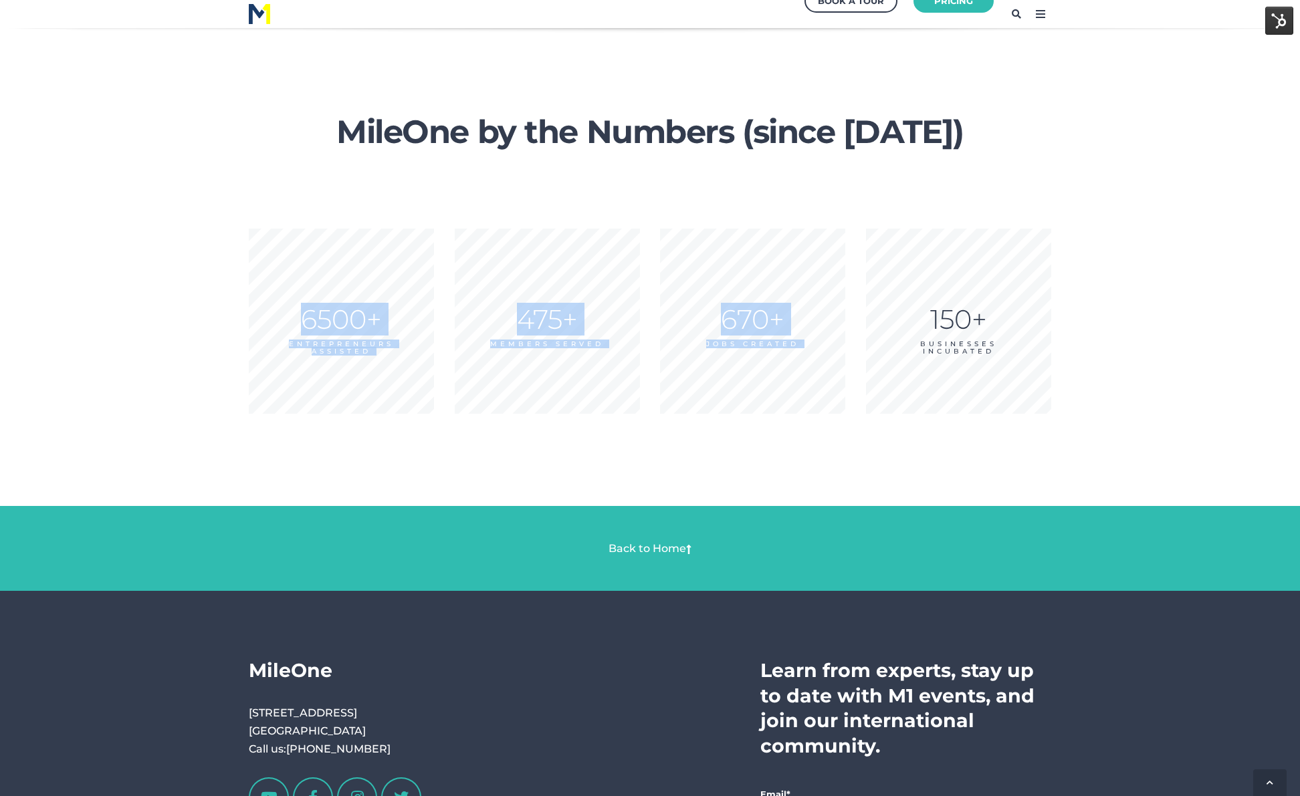
click at [994, 312] on div "6500+ ENTREPRENEURS ASSISTED 475+ Members Served 670+ JOBS CREATED 150+ BUSINES…" at bounding box center [650, 324] width 803 height 191
click at [362, 415] on div "6500+ ENTREPRENEURS ASSISTED" at bounding box center [341, 324] width 185 height 191
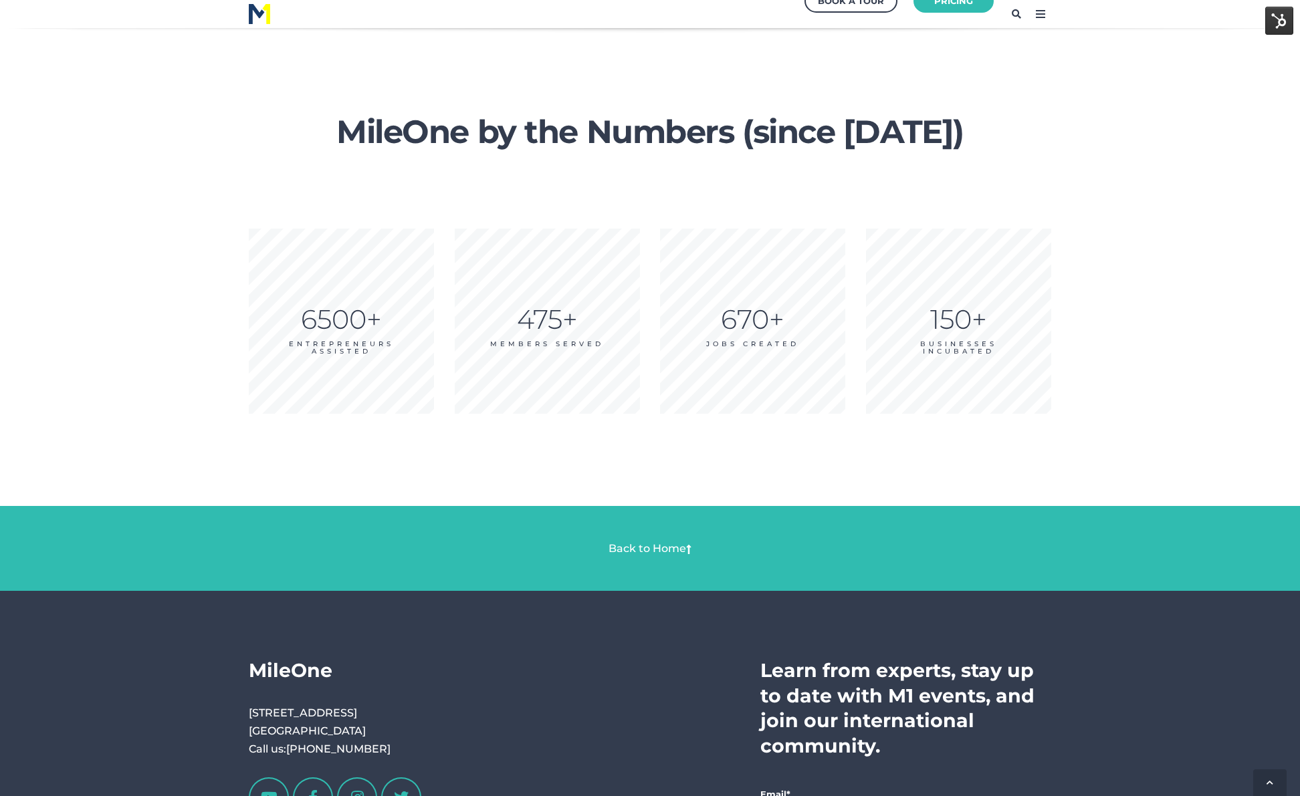
click at [441, 350] on div "6500+ ENTREPRENEURS ASSISTED 475+ Members Served 670+ JOBS CREATED 150+ BUSINES…" at bounding box center [650, 324] width 803 height 191
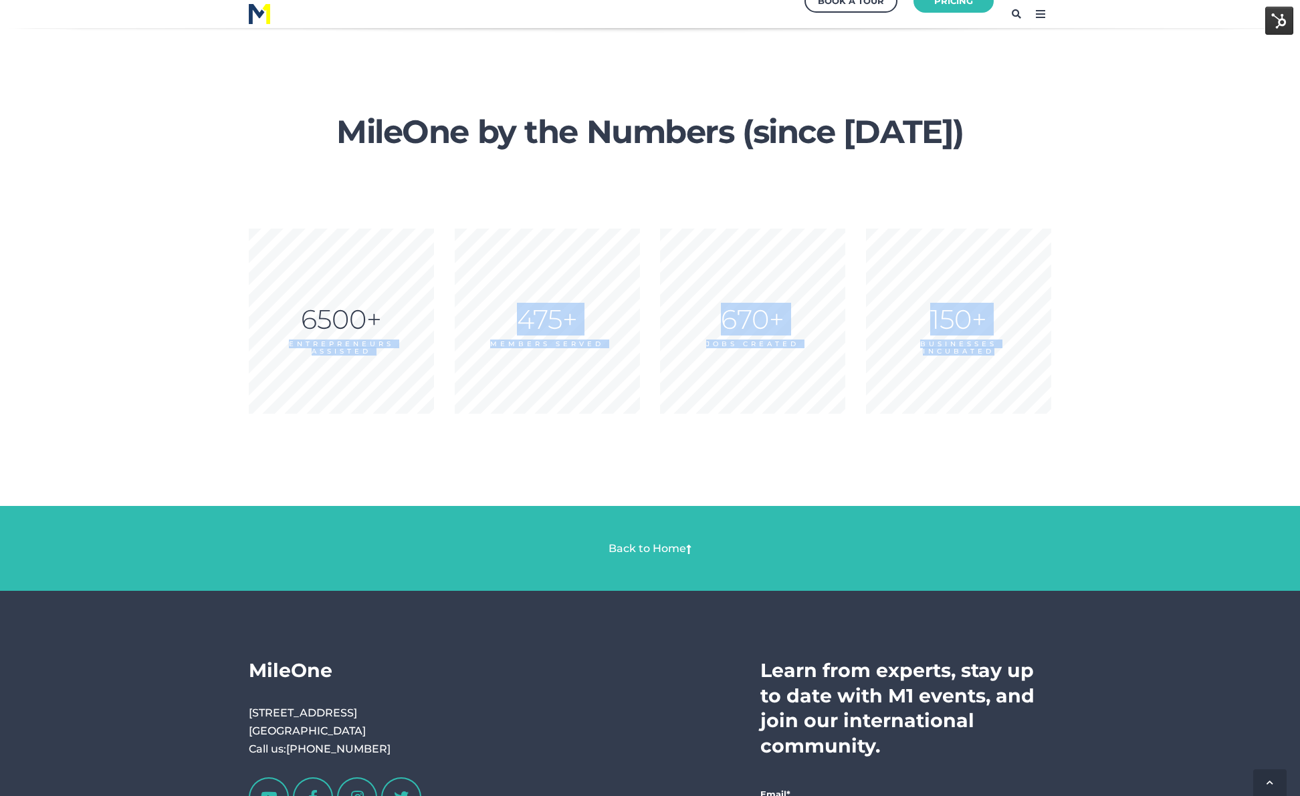
drag, startPoint x: 992, startPoint y: 352, endPoint x: 284, endPoint y: 324, distance: 708.8
click at [282, 324] on div "6500+ ENTREPRENEURS ASSISTED 475+ Members Served 670+ JOBS CREATED 150+ BUSINES…" at bounding box center [650, 324] width 803 height 191
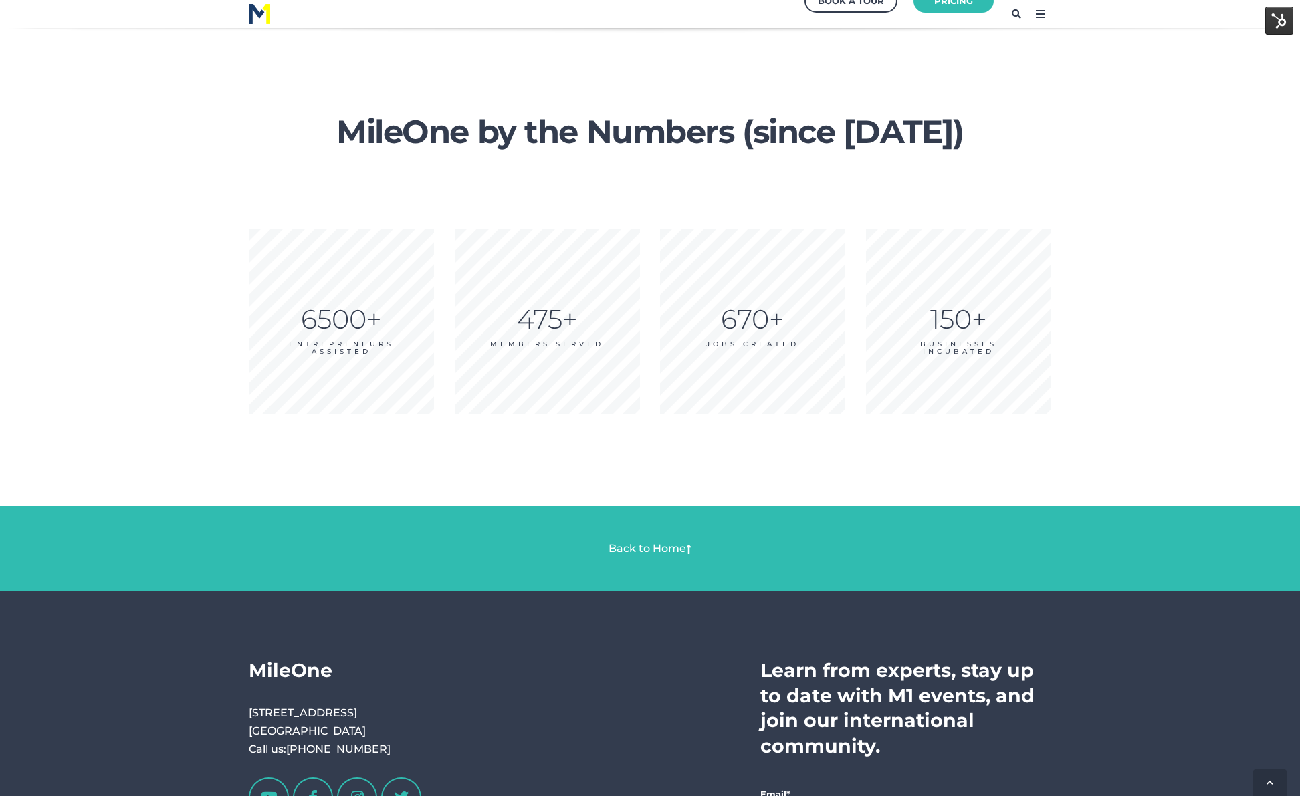
click at [361, 319] on div "6500+" at bounding box center [341, 319] width 185 height 1
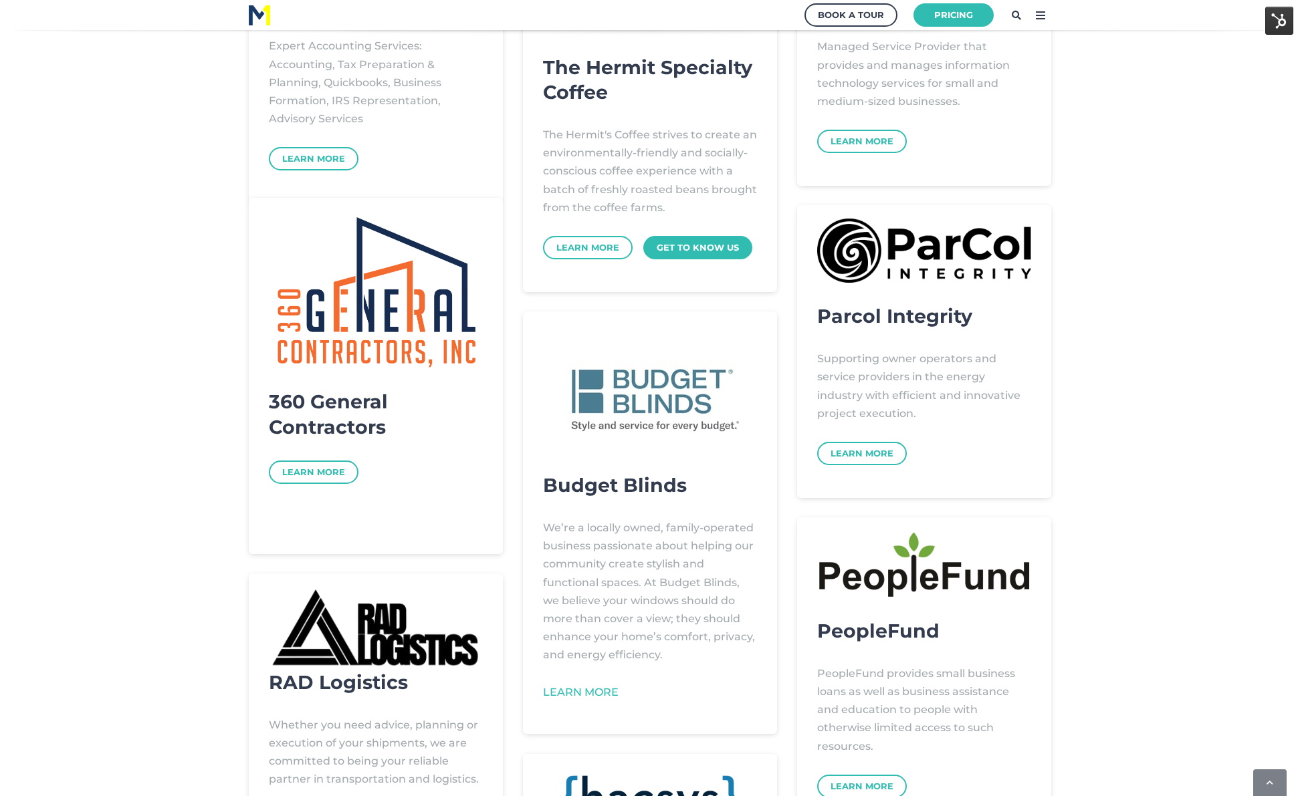
click at [1067, 433] on div "[PERSON_NAME] CPA Expert Accounting Services: Accounting, Tax Preparation & Pla…" at bounding box center [650, 639] width 843 height 1569
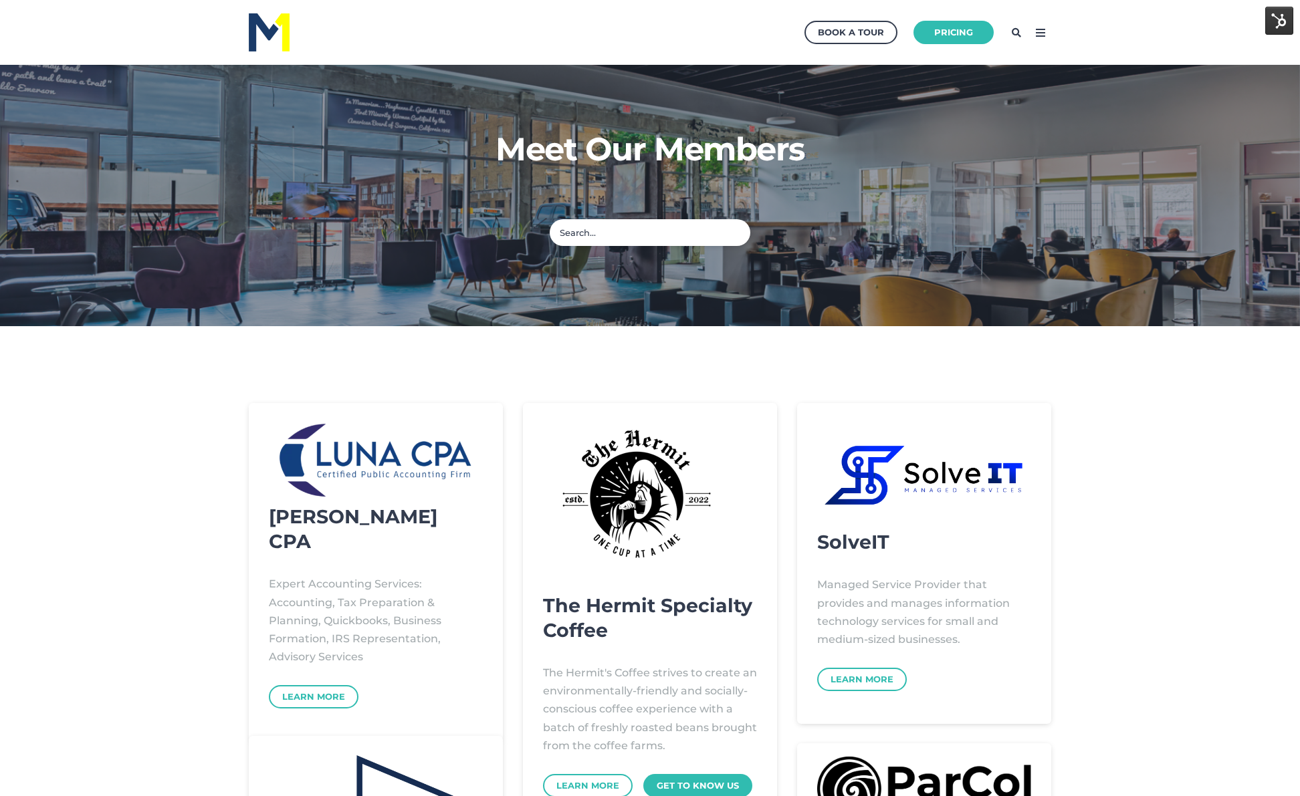
click at [1046, 37] on icon at bounding box center [1040, 32] width 21 height 21
